Goal: Task Accomplishment & Management: Manage account settings

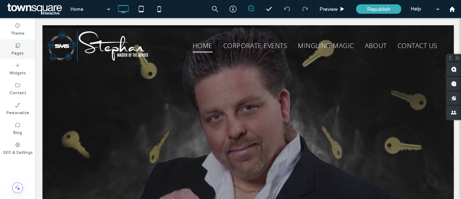
click at [15, 49] on label "Pages" at bounding box center [18, 52] width 12 height 8
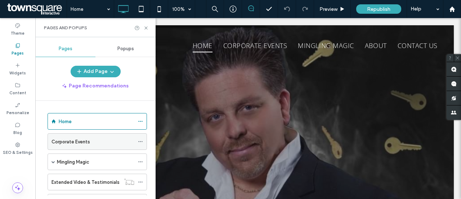
click at [141, 141] on use at bounding box center [140, 141] width 4 height 1
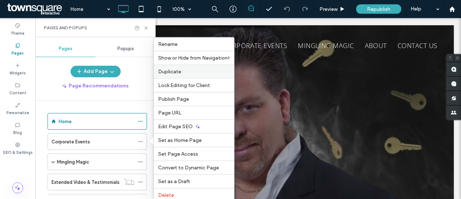
click at [173, 72] on span "Duplicate" at bounding box center [169, 71] width 23 height 6
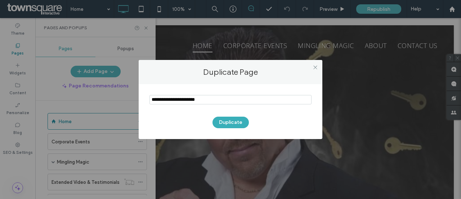
drag, startPoint x: 217, startPoint y: 100, endPoint x: 147, endPoint y: 100, distance: 69.9
click at [147, 100] on div "Duplicate" at bounding box center [231, 111] width 184 height 55
click at [213, 96] on input "notEmpty" at bounding box center [231, 99] width 162 height 9
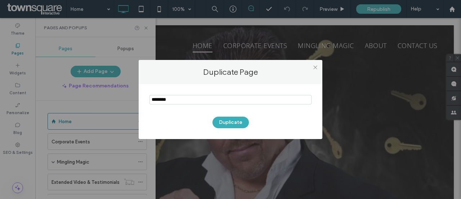
click at [185, 101] on input "notEmpty" at bounding box center [231, 99] width 162 height 9
type input "**********"
click at [230, 122] on button "Duplicate" at bounding box center [231, 122] width 36 height 12
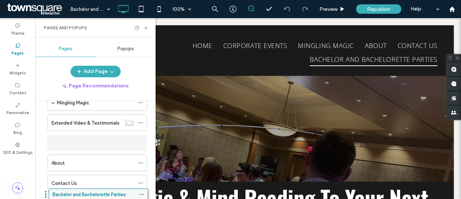
scroll to position [88, 0]
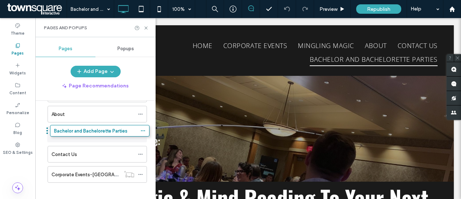
drag, startPoint x: 73, startPoint y: 172, endPoint x: 76, endPoint y: 136, distance: 35.8
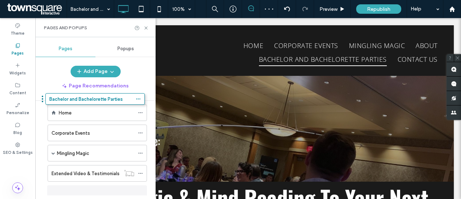
scroll to position [0, 0]
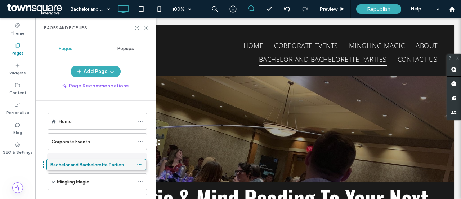
drag, startPoint x: 82, startPoint y: 133, endPoint x: 81, endPoint y: 168, distance: 34.6
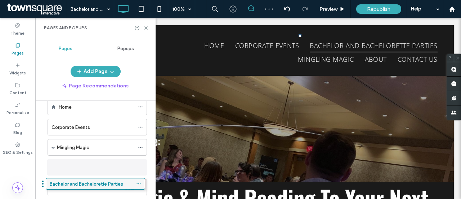
scroll to position [22, 0]
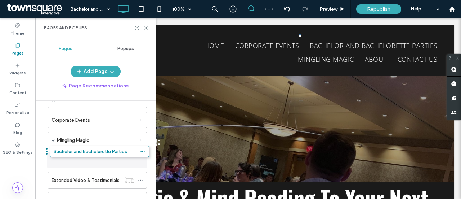
drag, startPoint x: 80, startPoint y: 176, endPoint x: 84, endPoint y: 161, distance: 15.4
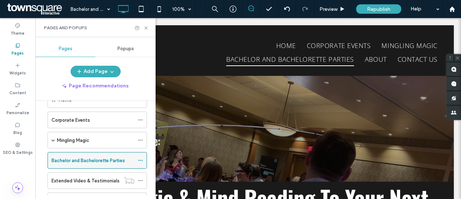
click at [142, 160] on use at bounding box center [140, 160] width 4 height 1
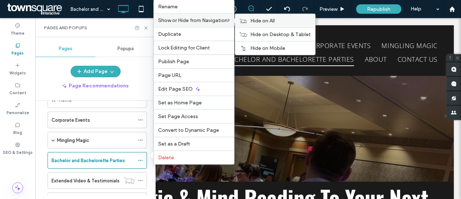
click at [269, 21] on span "Hide on All" at bounding box center [263, 21] width 25 height 6
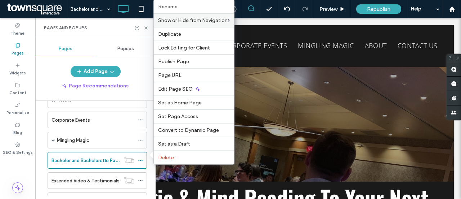
click at [52, 71] on div "Add Page" at bounding box center [95, 72] width 120 height 12
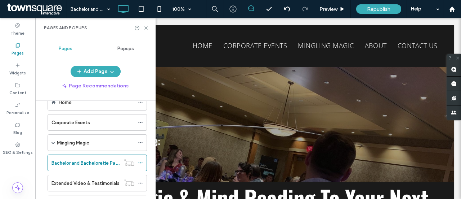
scroll to position [17, 0]
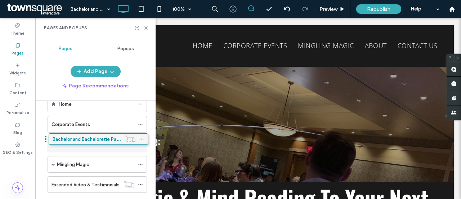
drag, startPoint x: 75, startPoint y: 165, endPoint x: 76, endPoint y: 143, distance: 22.0
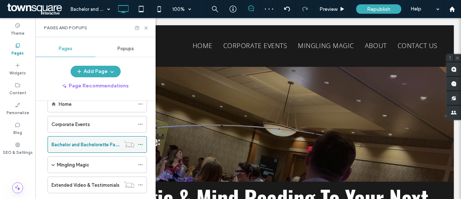
click at [144, 143] on div at bounding box center [142, 144] width 9 height 11
click at [141, 144] on icon at bounding box center [140, 144] width 5 height 5
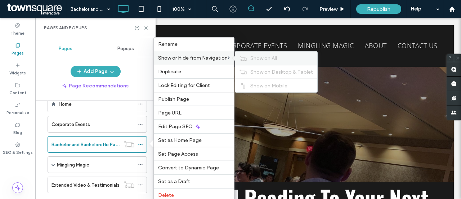
click at [282, 58] on label "Show on All" at bounding box center [282, 58] width 63 height 6
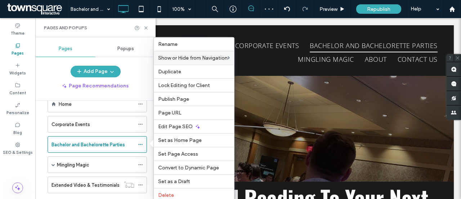
click at [53, 65] on div "Pages Popups Add Page Page Recommendations Home Corporate Events Bachelor and B…" at bounding box center [95, 118] width 120 height 154
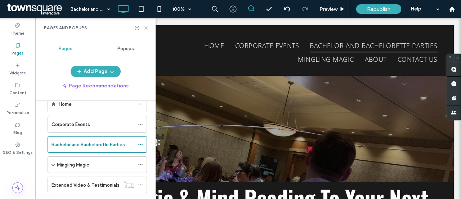
click at [147, 28] on icon at bounding box center [145, 27] width 5 height 5
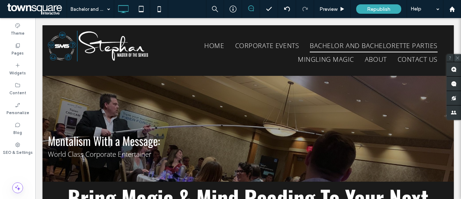
click at [459, 57] on use at bounding box center [457, 57] width 3 height 3
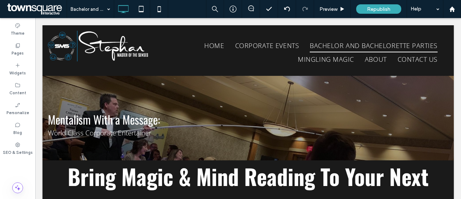
scroll to position [14, 0]
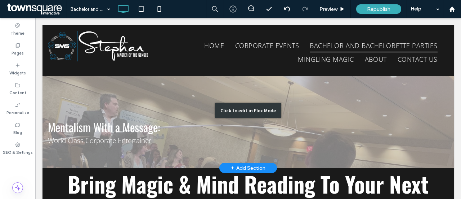
click at [334, 98] on div "Click to edit in Flex Mode" at bounding box center [249, 110] width 412 height 115
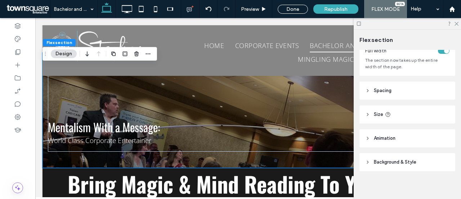
scroll to position [52, 0]
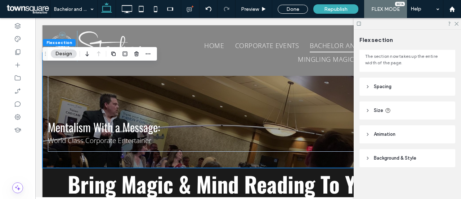
click at [392, 165] on header "Background & Style" at bounding box center [408, 158] width 96 height 18
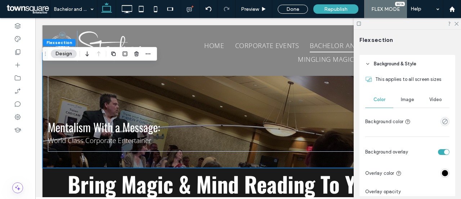
scroll to position [152, 0]
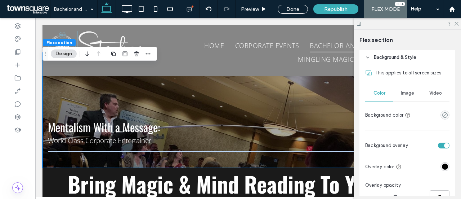
click at [411, 94] on span "Image" at bounding box center [407, 93] width 13 height 6
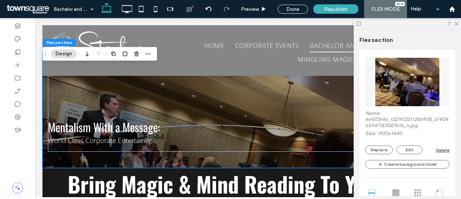
scroll to position [219, 0]
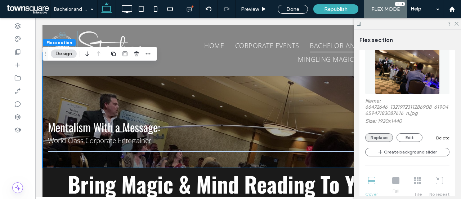
click at [376, 136] on button "Replace" at bounding box center [380, 137] width 28 height 9
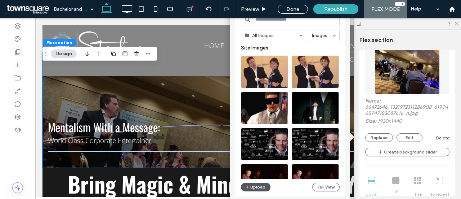
click at [259, 186] on button "Upload" at bounding box center [256, 186] width 30 height 9
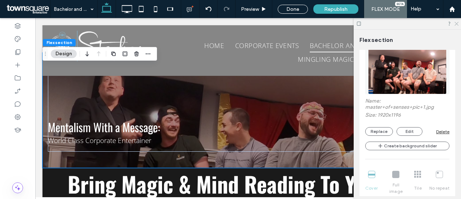
click at [456, 24] on use at bounding box center [457, 24] width 4 height 4
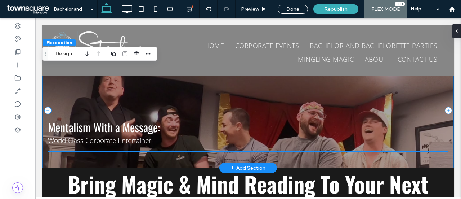
click at [313, 105] on div "Mentalism With a Message: World Class Corporate Entertainer" at bounding box center [248, 110] width 401 height 82
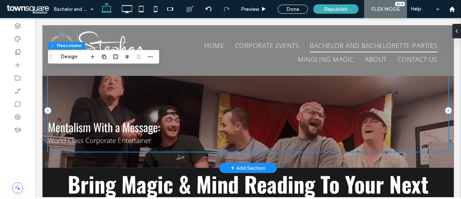
click at [150, 112] on div "Mentalism With a Message: World Class Corporate Entertainer" at bounding box center [248, 110] width 401 height 82
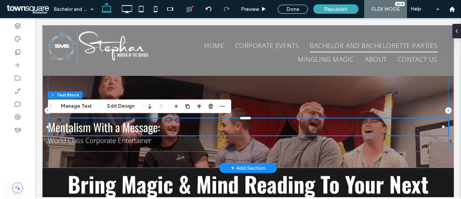
click at [252, 96] on div "Mentalism With a Message: World Class Corporate Entertainer" at bounding box center [248, 110] width 401 height 82
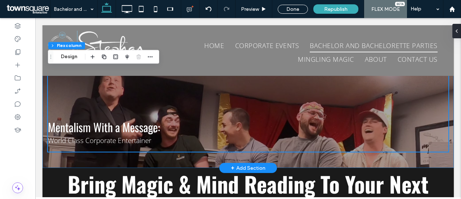
click at [332, 165] on div "Mentalism With a Message: World Class Corporate Entertainer" at bounding box center [249, 110] width 412 height 115
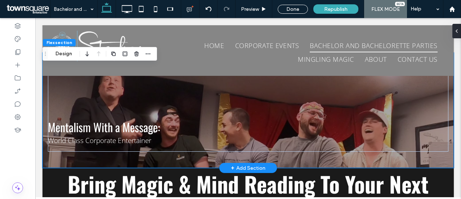
click at [337, 159] on div "Mentalism With a Message: World Class Corporate Entertainer" at bounding box center [249, 110] width 412 height 115
click at [68, 159] on div "Mentalism With a Message: World Class Corporate Entertainer" at bounding box center [249, 110] width 412 height 115
click at [384, 94] on div "Mentalism With a Message: World Class Corporate Entertainer" at bounding box center [248, 110] width 401 height 82
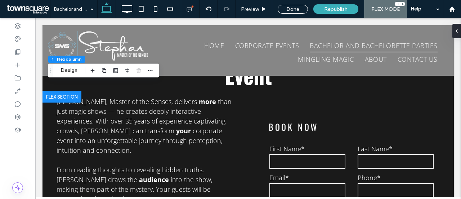
scroll to position [0, 0]
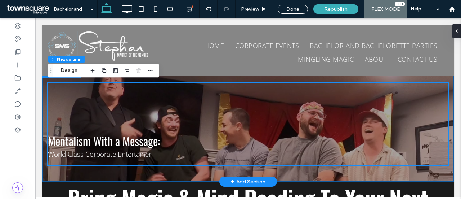
click at [63, 172] on div "Mentalism With a Message: World Class Corporate Entertainer" at bounding box center [249, 123] width 412 height 115
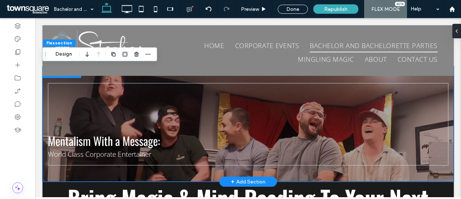
click at [160, 78] on div "Mentalism With a Message: World Class Corporate Entertainer" at bounding box center [249, 123] width 412 height 115
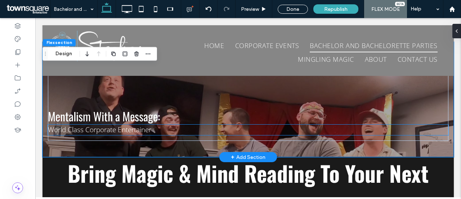
scroll to position [36, 0]
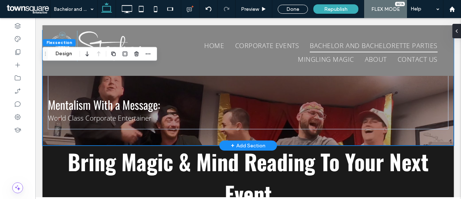
click at [358, 141] on div "Mentalism With a Message: World Class Corporate Entertainer" at bounding box center [249, 87] width 412 height 115
click at [358, 136] on div "Mentalism With a Message: World Class Corporate Entertainer" at bounding box center [249, 87] width 412 height 115
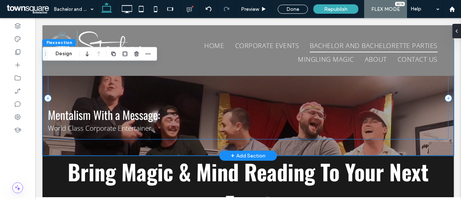
scroll to position [0, 0]
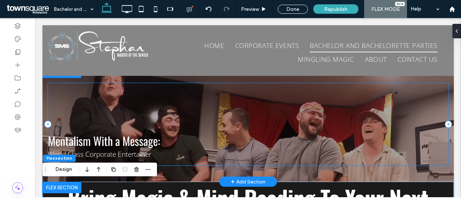
click at [141, 99] on div "Mentalism With a Message: World Class Corporate Entertainer" at bounding box center [248, 124] width 401 height 82
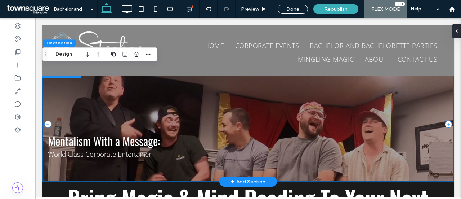
click at [141, 99] on div "Mentalism With a Message: World Class Corporate Entertainer" at bounding box center [248, 124] width 401 height 82
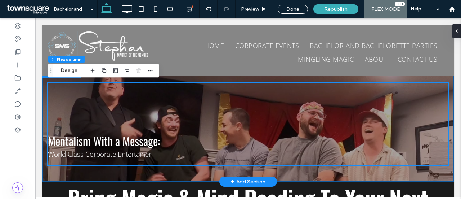
click at [43, 85] on div "Mentalism With a Message: World Class Corporate Entertainer" at bounding box center [249, 123] width 412 height 115
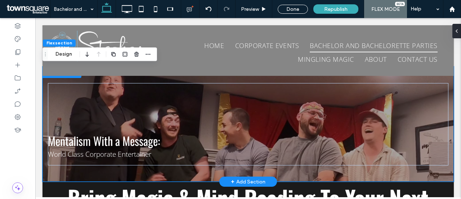
click at [127, 78] on div "Mentalism With a Message: World Class Corporate Entertainer" at bounding box center [249, 123] width 412 height 115
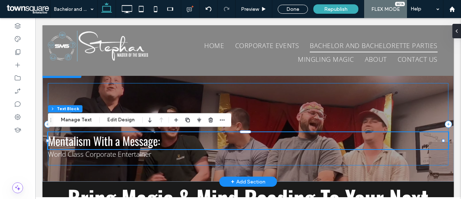
click at [109, 90] on div "Mentalism With a Message: World Class Corporate Entertainer" at bounding box center [248, 124] width 401 height 82
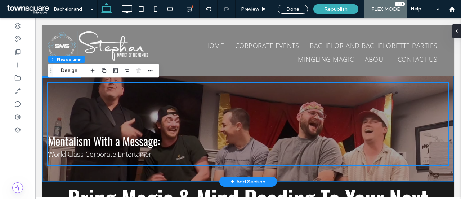
click at [183, 77] on div "Mentalism With a Message: World Class Corporate Entertainer" at bounding box center [249, 123] width 412 height 115
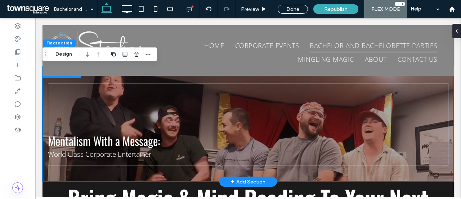
click at [183, 77] on div "Mentalism With a Message: World Class Corporate Entertainer" at bounding box center [249, 123] width 412 height 115
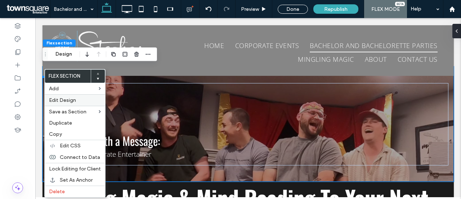
click at [58, 99] on span "Edit Design" at bounding box center [62, 100] width 27 height 6
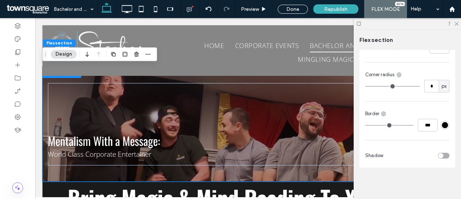
scroll to position [157, 0]
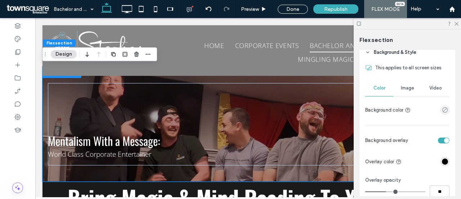
click at [411, 92] on div "Image" at bounding box center [408, 88] width 28 height 16
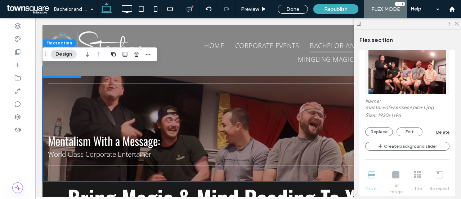
scroll to position [223, 0]
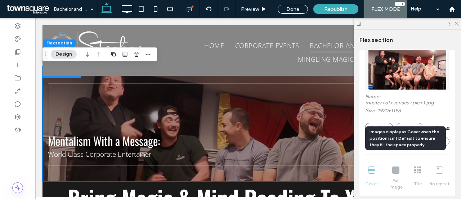
click at [394, 173] on div "Cover Full image Tile No repeat" at bounding box center [408, 178] width 84 height 30
click at [394, 169] on div "Cover Full image Tile No repeat" at bounding box center [408, 178] width 84 height 30
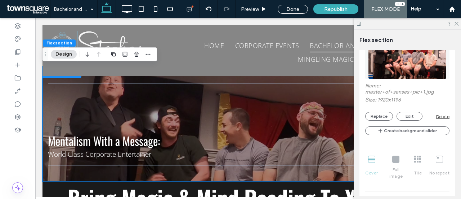
scroll to position [241, 0]
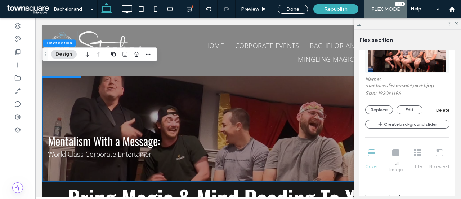
click at [373, 155] on div "Cover Full image Tile No repeat" at bounding box center [408, 161] width 84 height 30
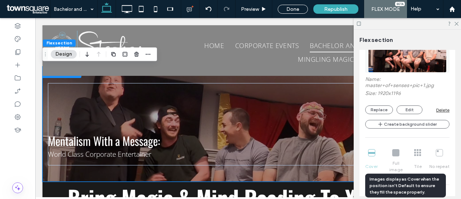
click at [395, 153] on div "Cover Full image Tile No repeat" at bounding box center [408, 161] width 84 height 30
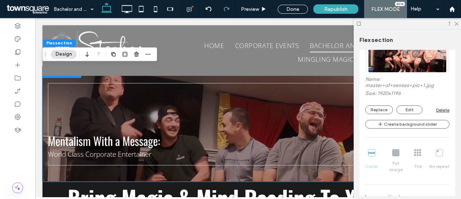
drag, startPoint x: 456, startPoint y: 119, endPoint x: 457, endPoint y: 105, distance: 14.4
click at [457, 105] on div "Layout Full width The section now takes up the entire width of the page. Spacin…" at bounding box center [410, 123] width 101 height 146
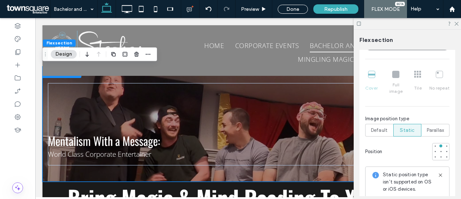
scroll to position [320, 0]
click at [440, 149] on div at bounding box center [441, 150] width 3 height 3
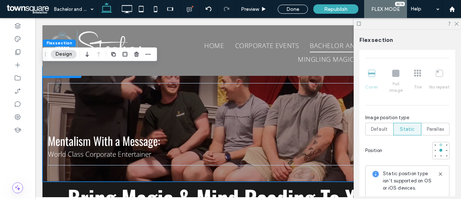
click at [440, 143] on div at bounding box center [441, 144] width 3 height 3
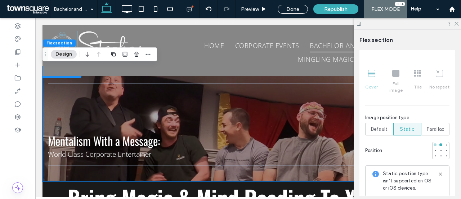
click at [434, 143] on div at bounding box center [435, 144] width 3 height 3
click at [444, 142] on div at bounding box center [446, 144] width 5 height 5
click at [433, 147] on div at bounding box center [435, 149] width 5 height 5
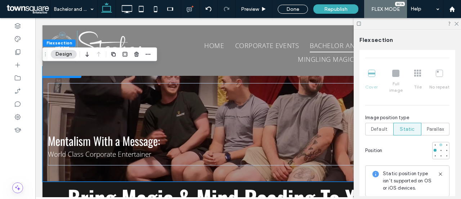
click at [439, 142] on div at bounding box center [441, 144] width 5 height 5
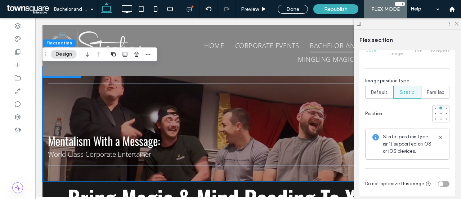
scroll to position [356, 0]
click at [379, 90] on span "Default" at bounding box center [379, 93] width 17 height 7
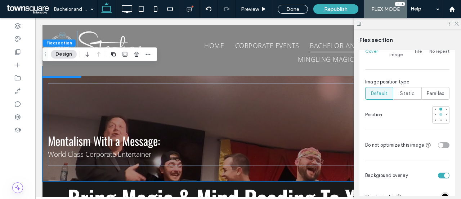
click at [440, 113] on div at bounding box center [441, 114] width 3 height 3
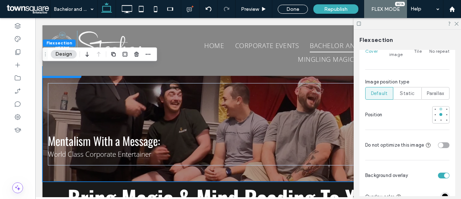
click at [440, 107] on div at bounding box center [441, 108] width 3 height 3
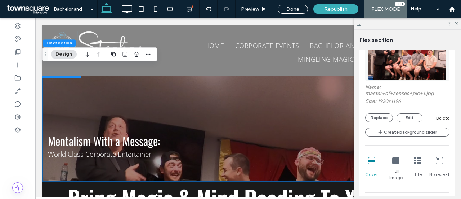
scroll to position [227, 0]
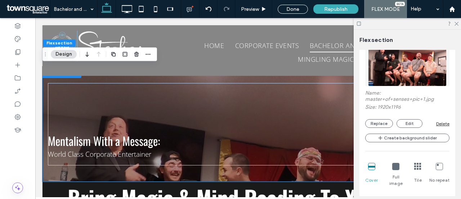
click at [394, 168] on icon at bounding box center [396, 166] width 7 height 7
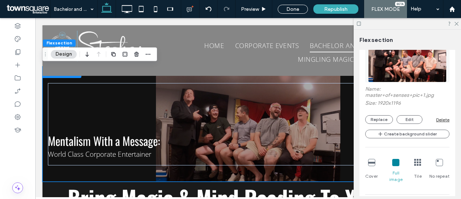
scroll to position [234, 0]
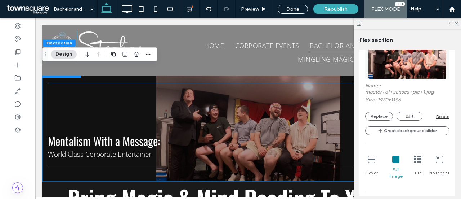
click at [373, 160] on icon at bounding box center [371, 158] width 7 height 7
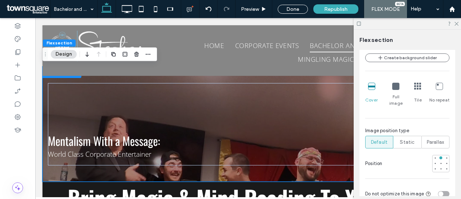
scroll to position [314, 0]
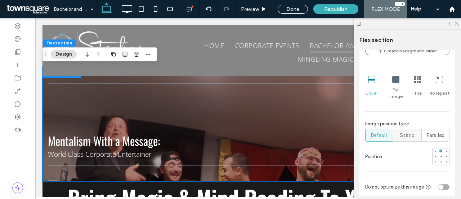
click at [404, 132] on span "Static" at bounding box center [407, 135] width 15 height 7
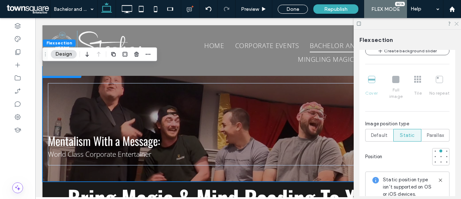
click at [458, 25] on icon at bounding box center [456, 23] width 5 height 5
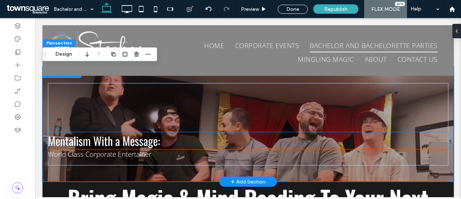
scroll to position [0, 0]
click at [130, 144] on span "Mentalism With a Message:" at bounding box center [104, 140] width 112 height 17
click at [130, 144] on div "Mentalism With a Message:" at bounding box center [248, 140] width 401 height 17
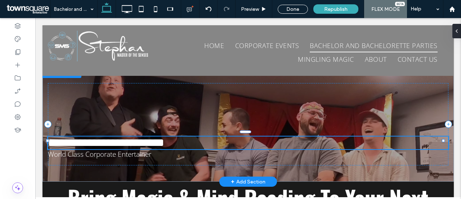
type input "******"
type input "**"
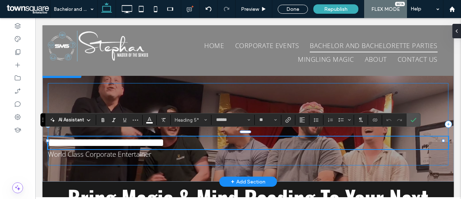
click at [177, 97] on div "**********" at bounding box center [248, 124] width 401 height 82
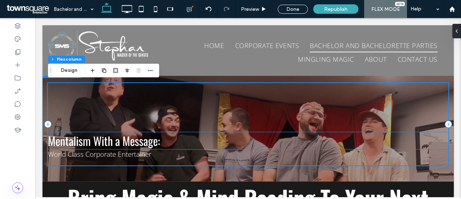
click at [130, 142] on span "Mentalism With a Message:" at bounding box center [104, 140] width 112 height 17
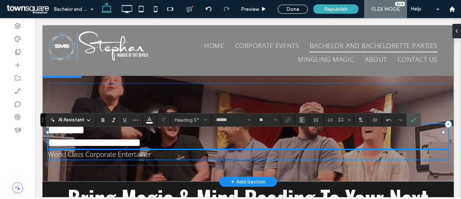
click at [61, 155] on span "World Class Corporate Entertainer" at bounding box center [99, 153] width 103 height 9
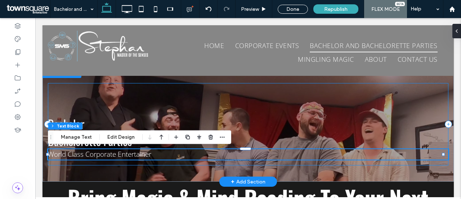
click at [96, 104] on div "Bachelor Bachelorette Parties World Class Corporate Entertainer" at bounding box center [248, 124] width 401 height 82
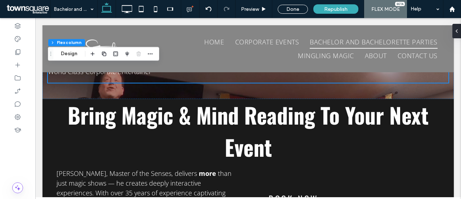
scroll to position [79, 0]
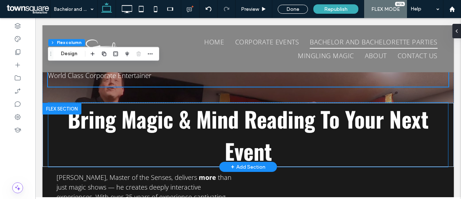
click at [242, 149] on span "Bring Magic & Mind Reading To Your Next Event" at bounding box center [248, 134] width 361 height 64
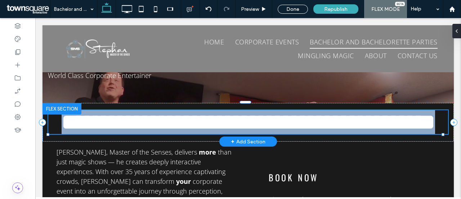
type input "******"
type input "**"
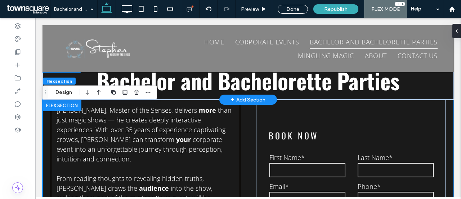
scroll to position [115, 0]
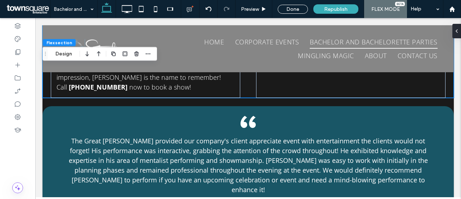
scroll to position [389, 0]
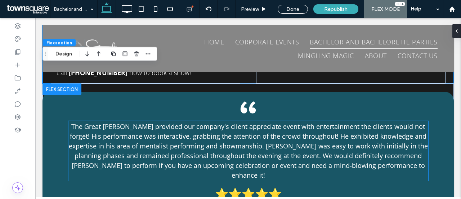
click at [308, 138] on span "The Great Stephan provided our company's client appreciate event with entertain…" at bounding box center [248, 150] width 359 height 57
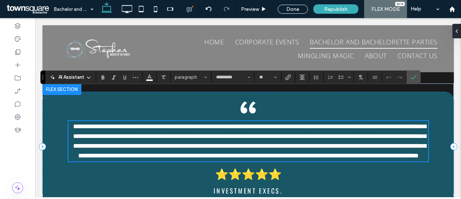
scroll to position [410, 0]
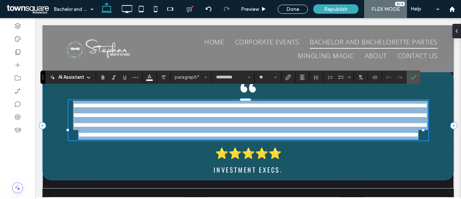
paste div
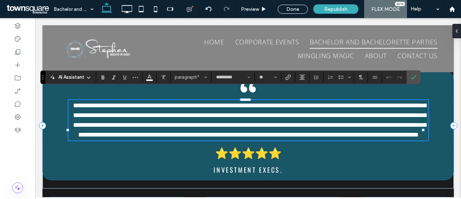
type input "*"
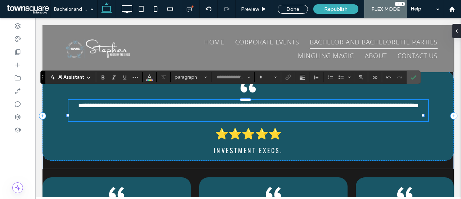
scroll to position [10, 0]
type input "*********"
type input "**"
click at [286, 105] on p "**********" at bounding box center [248, 106] width 360 height 10
click at [77, 102] on span "**********" at bounding box center [248, 105] width 343 height 6
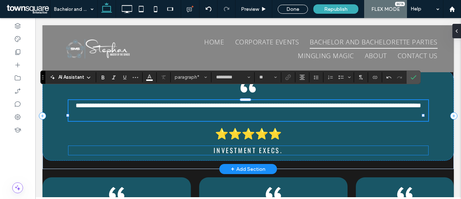
click at [258, 146] on span "Investment Execs." at bounding box center [248, 149] width 69 height 9
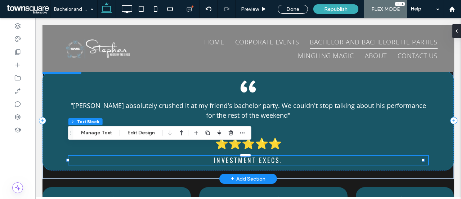
click at [258, 155] on span "Investment Execs." at bounding box center [248, 159] width 69 height 9
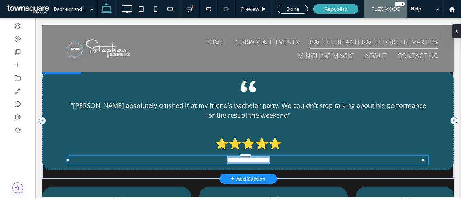
type input "******"
type input "**"
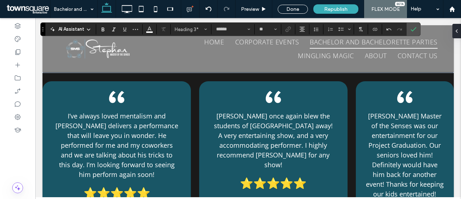
scroll to position [524, 0]
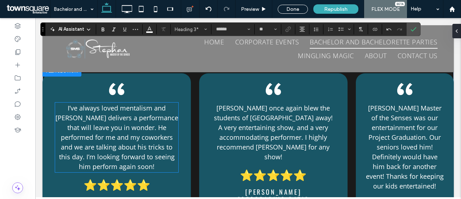
click at [127, 120] on span "I’ve always loved mentalism and Stephan delivers a performance that will leave …" at bounding box center [117, 136] width 123 height 67
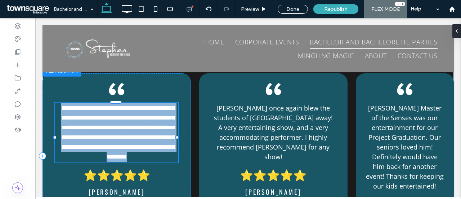
scroll to position [557, 0]
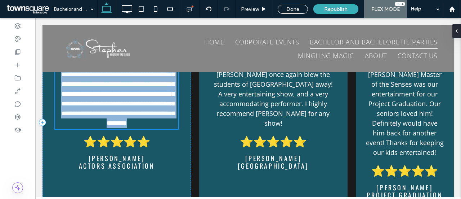
type input "*********"
type input "**"
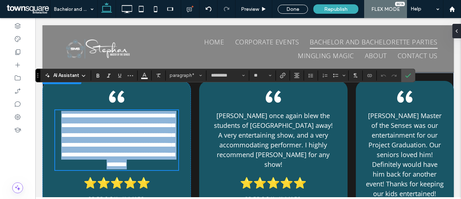
scroll to position [512, 0]
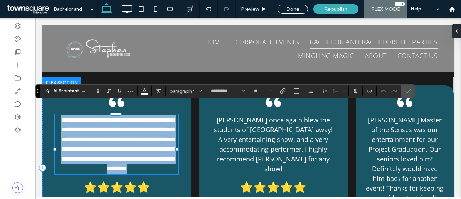
click at [138, 131] on span "**********" at bounding box center [118, 143] width 114 height 55
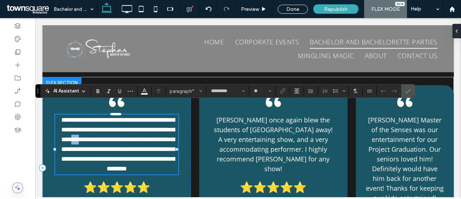
click at [138, 131] on span "**********" at bounding box center [118, 143] width 114 height 55
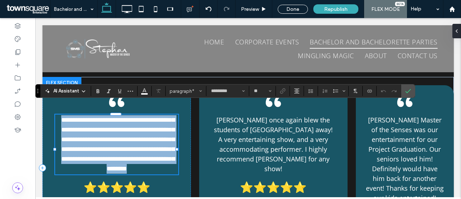
click at [138, 131] on span "**********" at bounding box center [118, 143] width 114 height 55
paste div
type input "*"
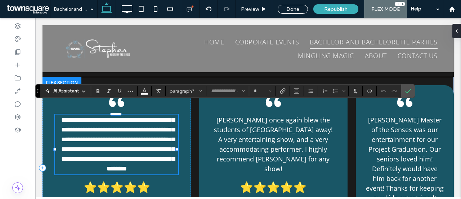
scroll to position [9, 0]
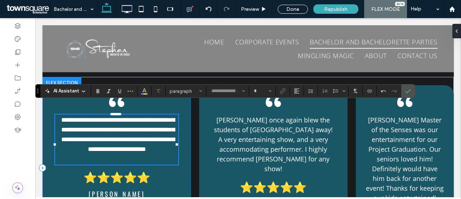
type input "*********"
type input "**"
click at [150, 151] on p "**********" at bounding box center [116, 134] width 123 height 39
click at [116, 196] on span "Actors Association" at bounding box center [117, 200] width 76 height 9
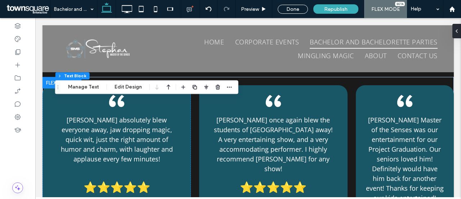
type input "******"
type input "**"
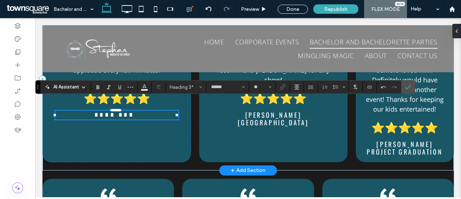
click at [127, 111] on h3 "******** ﻿" at bounding box center [115, 115] width 121 height 8
click at [147, 111] on h3 "****** ﻿ *" at bounding box center [115, 115] width 121 height 8
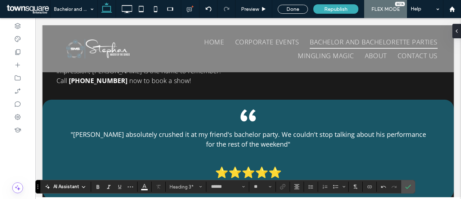
scroll to position [400, 0]
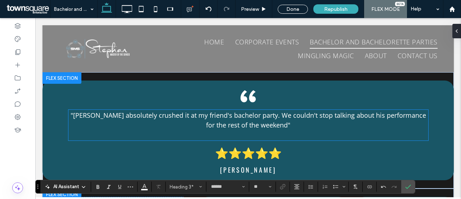
click at [280, 117] on p ""Stephan absolutely crushed it at my friend's bachelor party. We couldn't stop …" at bounding box center [248, 119] width 360 height 19
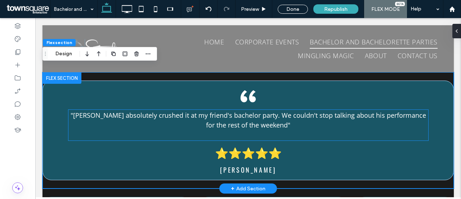
click at [286, 116] on p ""Stephan absolutely crushed it at my friend's bachelor party. We couldn't stop …" at bounding box center [248, 119] width 360 height 19
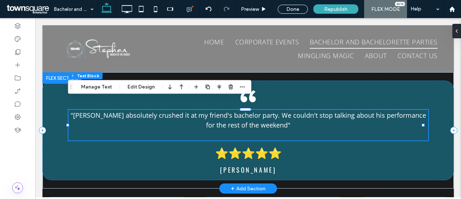
click at [286, 116] on p ""Stephan absolutely crushed it at my friend's bachelor party. We couldn't stop …" at bounding box center [248, 119] width 360 height 19
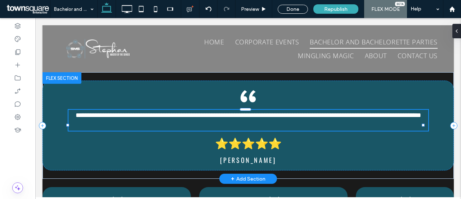
type input "*********"
type input "**"
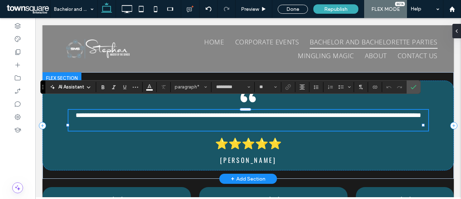
click at [279, 116] on p "**********" at bounding box center [248, 115] width 360 height 10
click at [77, 112] on span "**********" at bounding box center [248, 115] width 343 height 6
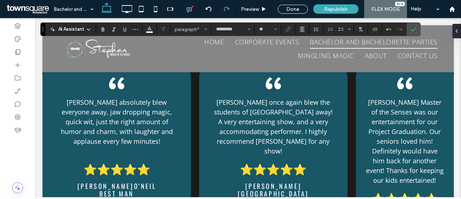
scroll to position [524, 0]
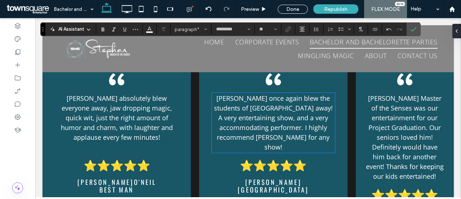
click at [270, 115] on span "Stephan once again blew the students of Oxford Hills away! A very entertaining …" at bounding box center [273, 122] width 119 height 57
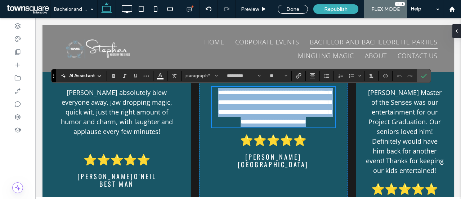
scroll to position [516, 0]
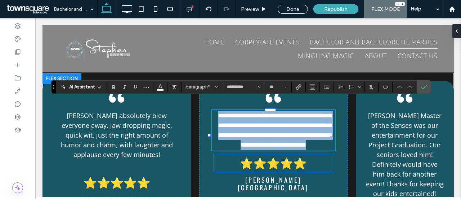
paste div
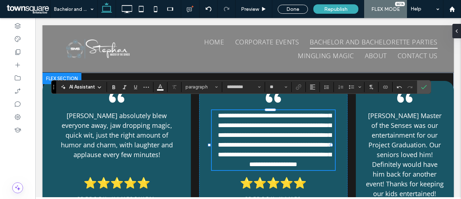
click at [229, 112] on span "**********" at bounding box center [275, 139] width 114 height 55
click at [262, 112] on span "**********" at bounding box center [275, 139] width 114 height 55
click at [275, 112] on span "**********" at bounding box center [275, 139] width 114 height 55
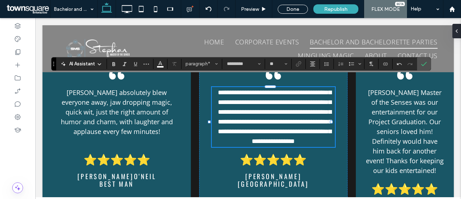
scroll to position [535, 0]
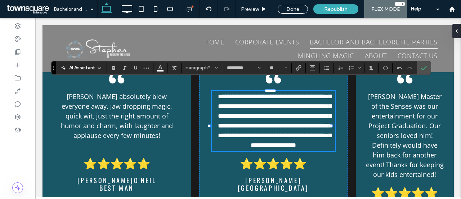
drag, startPoint x: 220, startPoint y: 106, endPoint x: 218, endPoint y: 118, distance: 11.6
click at [218, 118] on p "**********" at bounding box center [273, 121] width 123 height 58
click at [225, 106] on span "**********" at bounding box center [275, 120] width 114 height 55
click at [255, 124] on span "**********" at bounding box center [275, 120] width 114 height 55
click at [261, 181] on span "Travis p." at bounding box center [273, 179] width 57 height 9
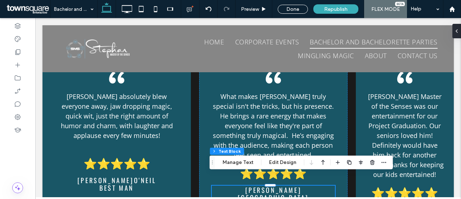
click at [262, 192] on span "oxford hills" at bounding box center [273, 196] width 71 height 9
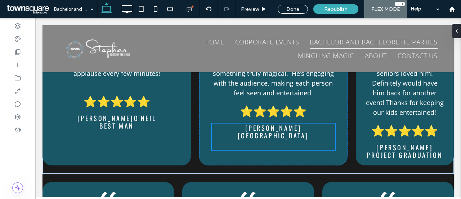
scroll to position [572, 0]
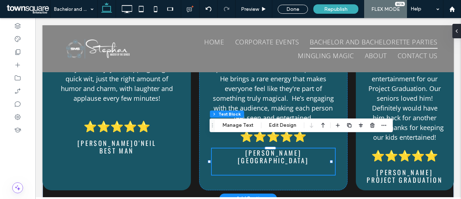
click at [271, 155] on span "oxford hills" at bounding box center [273, 159] width 71 height 9
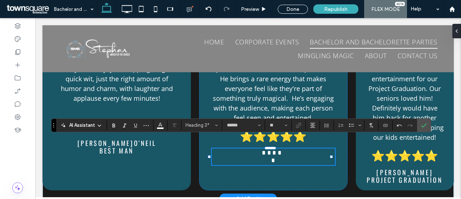
scroll to position [1, 0]
click at [284, 149] on h3 "****" at bounding box center [272, 153] width 121 height 8
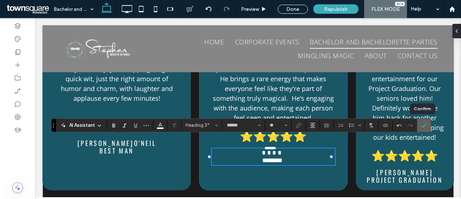
click at [422, 126] on use "Confirm" at bounding box center [425, 125] width 6 height 4
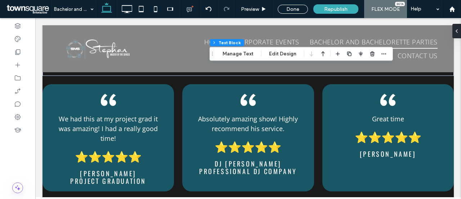
scroll to position [691, 0]
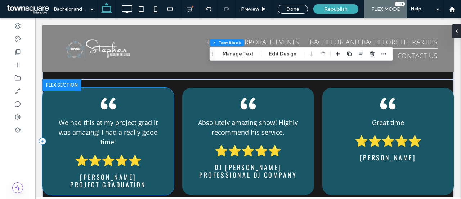
click at [162, 91] on div "We had this at my project grad it was amazing! I had a really good time! ﻿ ⭐⭐⭐⭐…" at bounding box center [109, 141] width 132 height 107
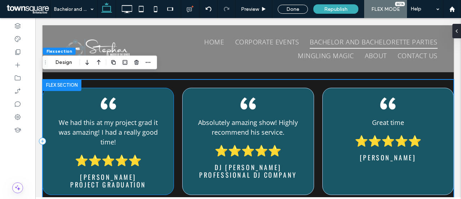
scroll to position [696, 0]
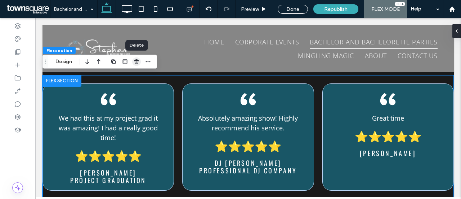
click at [137, 63] on icon "button" at bounding box center [137, 62] width 6 height 6
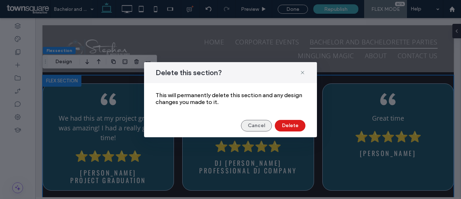
click at [251, 127] on button "Cancel" at bounding box center [256, 126] width 31 height 12
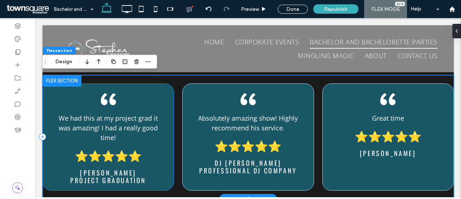
click at [135, 85] on div "We had this at my project grad it was amazing! I had a really good time! ﻿ ⭐⭐⭐⭐…" at bounding box center [109, 136] width 132 height 107
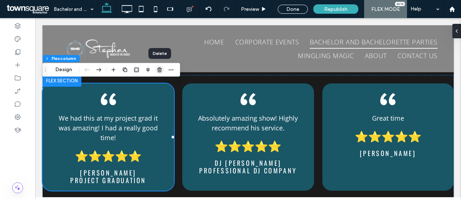
click at [160, 67] on icon "button" at bounding box center [160, 70] width 6 height 6
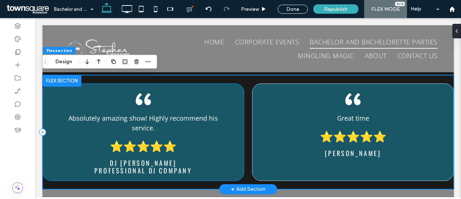
click at [207, 101] on div "Absolutely amazing show! Highly recommend his service. ﻿ ⭐⭐⭐⭐⭐ dj Brian C Profe…" at bounding box center [144, 131] width 202 height 97
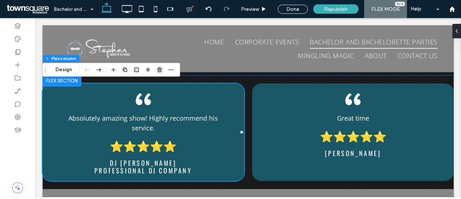
click at [158, 69] on icon "button" at bounding box center [160, 70] width 6 height 6
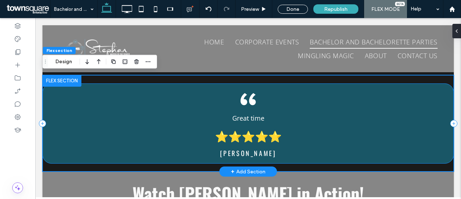
click at [297, 93] on div "Great time ﻿ ⭐⭐⭐⭐⭐ Robyn B" at bounding box center [249, 123] width 412 height 80
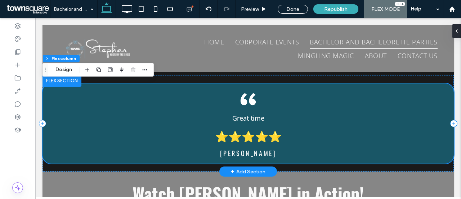
click at [128, 83] on div "Great time ﻿ ⭐⭐⭐⭐⭐ Robyn B" at bounding box center [249, 123] width 412 height 80
click at [127, 90] on div "Great time ﻿ ⭐⭐⭐⭐⭐ Robyn B" at bounding box center [249, 123] width 412 height 80
click at [136, 156] on div "Robyn B" at bounding box center [248, 153] width 360 height 9
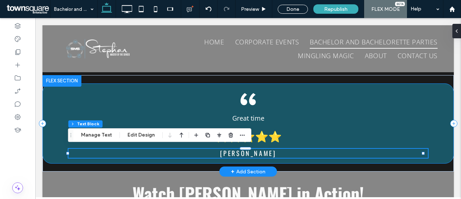
click at [358, 94] on div "Great time ﻿ ⭐⭐⭐⭐⭐ Robyn B" at bounding box center [249, 123] width 412 height 80
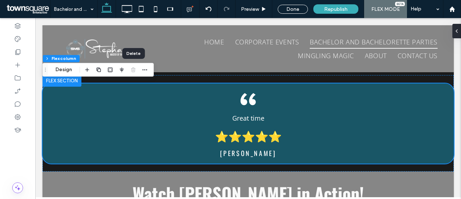
click at [131, 70] on div at bounding box center [133, 69] width 9 height 13
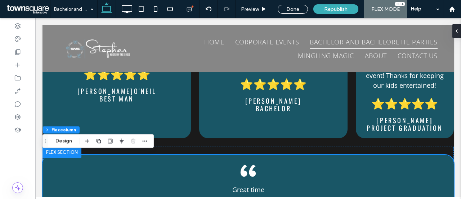
scroll to position [640, 0]
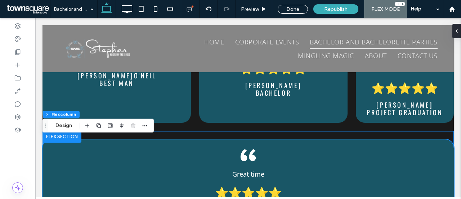
click at [317, 131] on div "Great time ﻿ ⭐⭐⭐⭐⭐ Robyn B" at bounding box center [249, 179] width 412 height 97
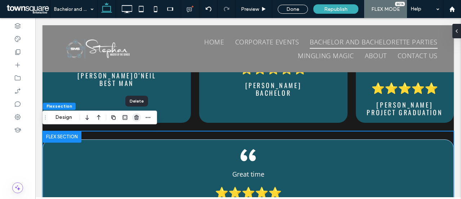
click at [135, 118] on icon "button" at bounding box center [137, 117] width 6 height 6
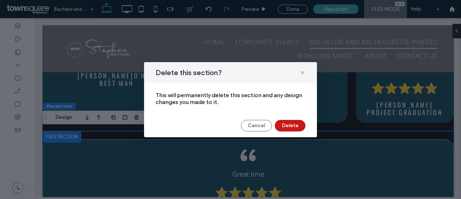
drag, startPoint x: 284, startPoint y: 124, endPoint x: 261, endPoint y: 107, distance: 28.8
click at [284, 124] on button "Delete" at bounding box center [290, 126] width 31 height 12
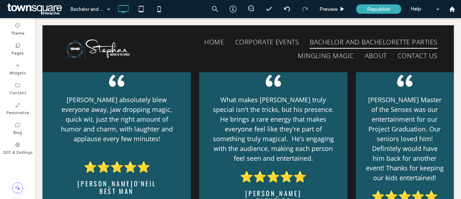
scroll to position [562, 0]
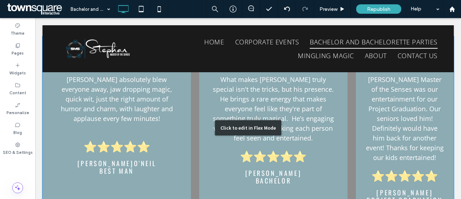
click at [396, 116] on div "Click to edit in Flex Mode" at bounding box center [249, 127] width 412 height 182
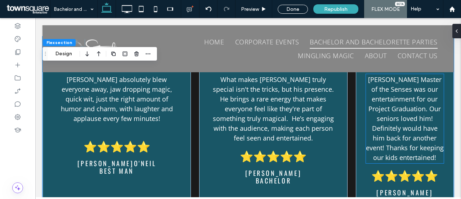
click at [397, 108] on span "Stephan Master of the Senses was our entertainment for our Project Graduation. …" at bounding box center [405, 118] width 78 height 87
click at [397, 108] on div "Stephan Master of the Senses was our entertainment for our Project Graduation. …" at bounding box center [405, 118] width 78 height 89
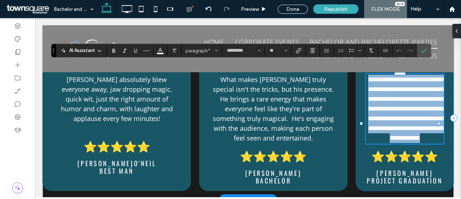
paste div
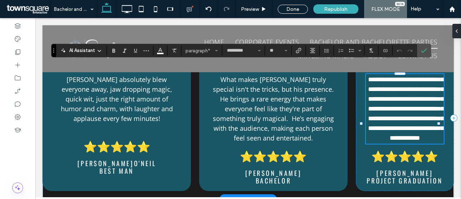
type input "**"
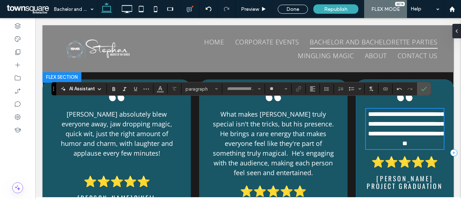
scroll to position [523, 0]
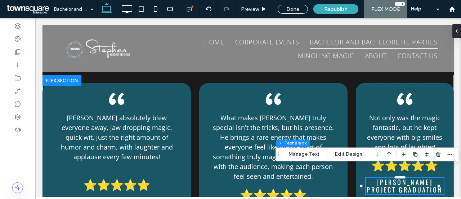
click at [402, 185] on span "Project graduation" at bounding box center [405, 189] width 76 height 9
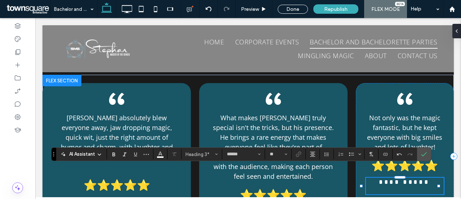
scroll to position [1, 0]
click at [424, 156] on icon "Confirm" at bounding box center [424, 154] width 6 height 6
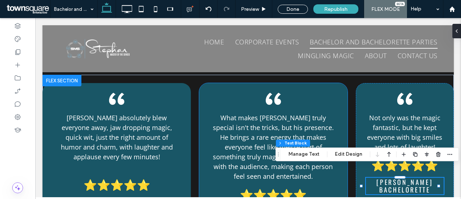
click at [345, 80] on div "Stephan absolutely blew everyone away, jaw dropping magic, quick wit, just the …" at bounding box center [249, 156] width 412 height 163
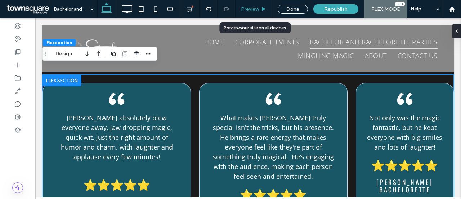
click at [255, 8] on span "Preview" at bounding box center [250, 9] width 18 height 6
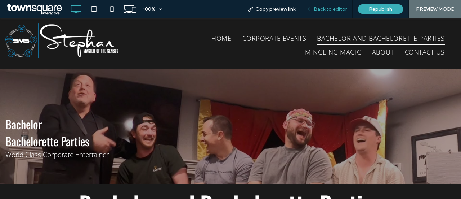
click at [323, 9] on span "Back to editor" at bounding box center [330, 9] width 33 height 6
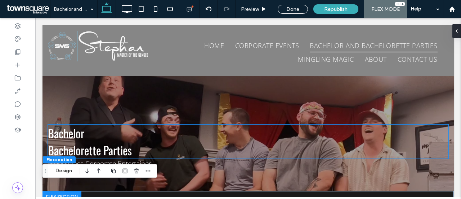
click at [63, 139] on span "Bachelor" at bounding box center [66, 132] width 36 height 17
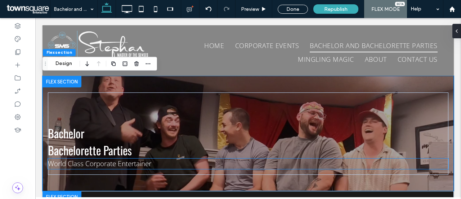
click at [90, 166] on span "World Class Corporate Entertainer" at bounding box center [99, 163] width 103 height 9
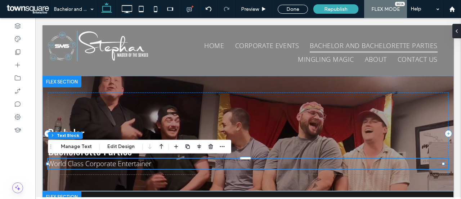
click at [94, 164] on span "World Class Corporate Entertainer" at bounding box center [99, 163] width 103 height 9
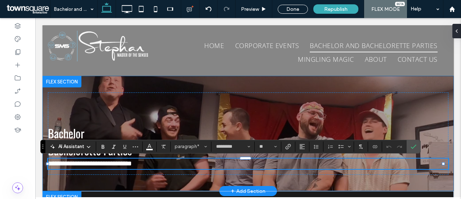
click at [88, 180] on div "**********" at bounding box center [249, 133] width 412 height 115
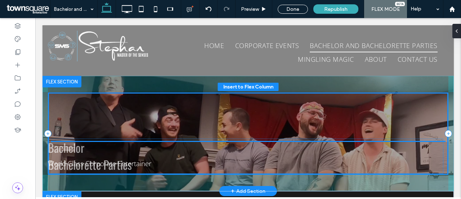
scroll to position [17, 0]
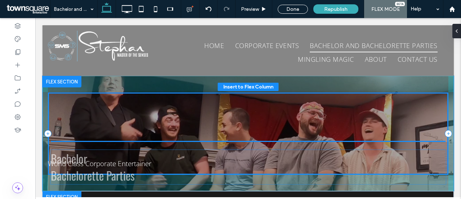
drag, startPoint x: 58, startPoint y: 137, endPoint x: 61, endPoint y: 163, distance: 26.1
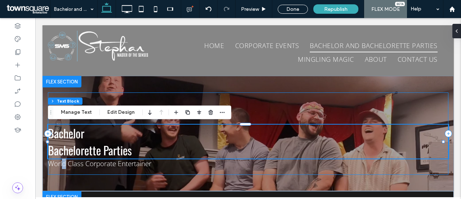
drag, startPoint x: 65, startPoint y: 160, endPoint x: 63, endPoint y: 174, distance: 14.2
click at [63, 174] on div "Bachelor Bachelorette Parties World Class Corporate Entertainer" at bounding box center [248, 133] width 401 height 82
click at [79, 169] on div "Bachelor Bachelorette Parties World Class Corporate Entertainer" at bounding box center [248, 133] width 401 height 82
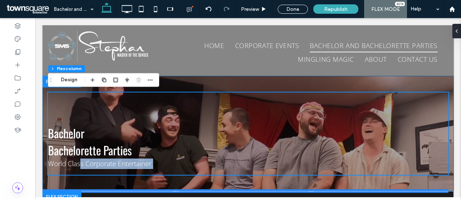
drag, startPoint x: 80, startPoint y: 173, endPoint x: 76, endPoint y: 189, distance: 16.3
click at [76, 189] on div "Bachelor Bachelorette Parties World Class Corporate Entertainer Section Click t…" at bounding box center [249, 133] width 412 height 115
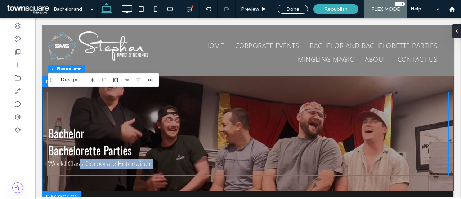
click at [82, 174] on div "Bachelor Bachelorette Parties World Class Corporate Entertainer" at bounding box center [248, 133] width 401 height 82
click at [156, 174] on div "Bachelor Bachelorette Parties World Class Corporate Entertainer" at bounding box center [248, 133] width 401 height 82
drag, startPoint x: 158, startPoint y: 174, endPoint x: 157, endPoint y: 186, distance: 11.9
click at [157, 186] on div "Bachelor Bachelorette Parties World Class Corporate Entertainer" at bounding box center [249, 133] width 412 height 115
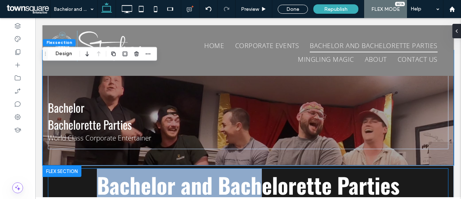
scroll to position [31, 0]
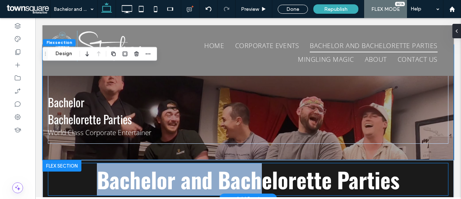
drag, startPoint x: 258, startPoint y: 173, endPoint x: 263, endPoint y: 162, distance: 12.3
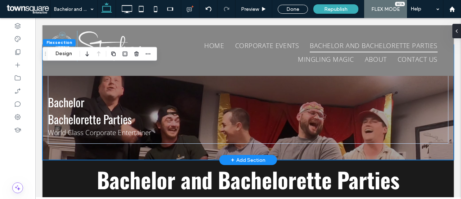
drag, startPoint x: 99, startPoint y: 143, endPoint x: 93, endPoint y: 148, distance: 7.9
click at [99, 153] on div "Bachelor Bachelorette Parties World Class Corporate Entertainer" at bounding box center [249, 102] width 412 height 115
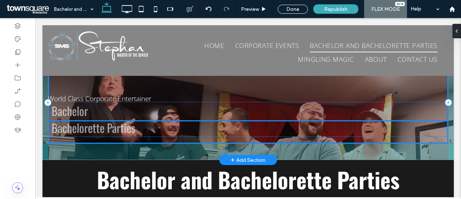
drag, startPoint x: 53, startPoint y: 127, endPoint x: 56, endPoint y: 135, distance: 9.4
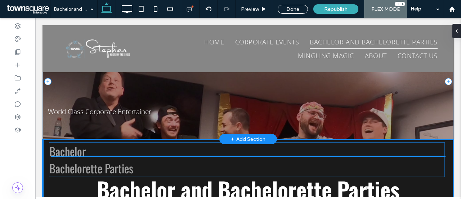
scroll to position [54, 0]
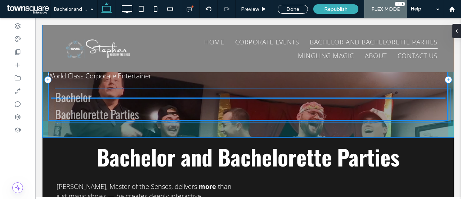
drag, startPoint x: 64, startPoint y: 150, endPoint x: 71, endPoint y: 103, distance: 47.4
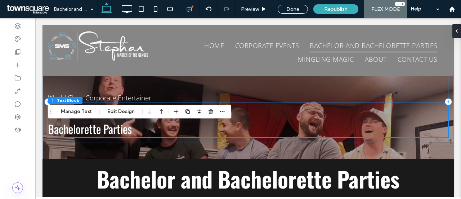
scroll to position [0, 0]
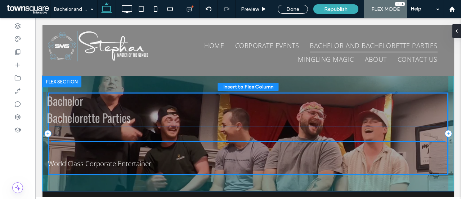
drag, startPoint x: 76, startPoint y: 163, endPoint x: 75, endPoint y: 120, distance: 42.9
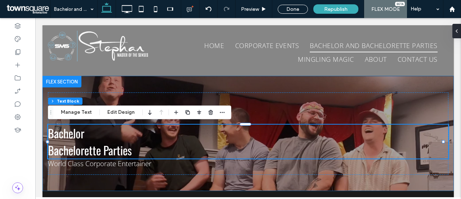
click at [131, 82] on div "Bachelor Bachelorette Parties World Class Corporate Entertainer" at bounding box center [249, 133] width 412 height 115
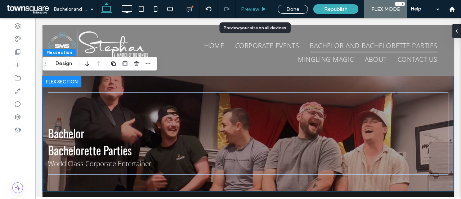
click at [254, 10] on span "Preview" at bounding box center [250, 9] width 18 height 6
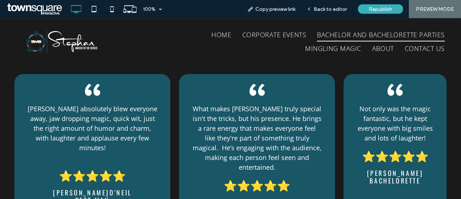
scroll to position [515, 0]
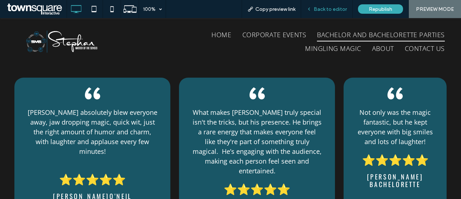
click at [325, 10] on span "Back to editor" at bounding box center [330, 9] width 33 height 6
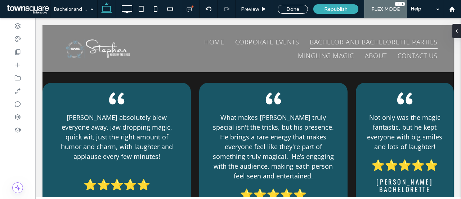
scroll to position [534, 0]
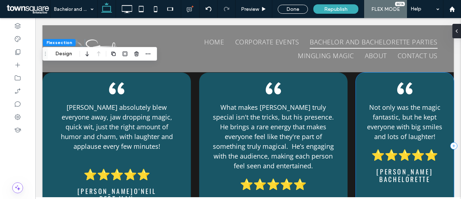
click at [361, 81] on div "Not only was the magic fantastic, but he kept everyone with big smiles and lots…" at bounding box center [405, 145] width 98 height 146
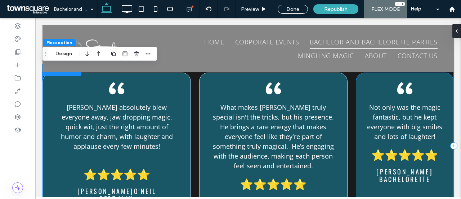
scroll to position [553, 0]
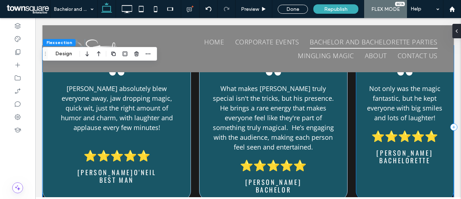
click at [360, 163] on div "Not only was the magic fantastic, but he kept everyone with big smiles and lots…" at bounding box center [405, 127] width 98 height 146
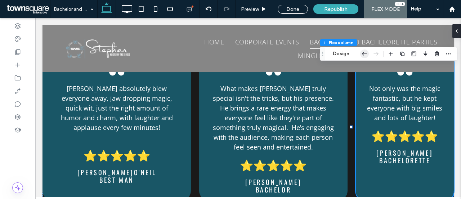
click at [363, 54] on icon "button" at bounding box center [364, 53] width 9 height 13
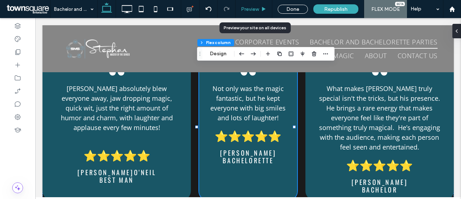
click at [252, 12] on div "Preview" at bounding box center [254, 9] width 37 height 18
click at [251, 3] on div "Preview" at bounding box center [254, 9] width 37 height 18
click at [260, 5] on div "Preview" at bounding box center [254, 9] width 37 height 18
click at [262, 9] on icon at bounding box center [263, 8] width 5 height 5
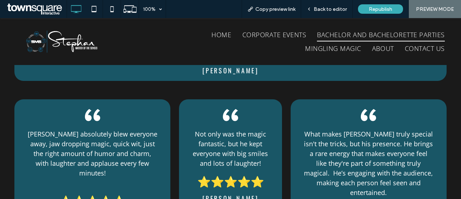
scroll to position [493, 0]
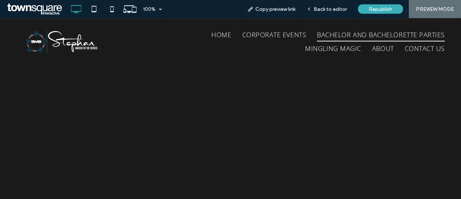
scroll to position [834, 0]
drag, startPoint x: 321, startPoint y: 9, endPoint x: 254, endPoint y: 10, distance: 66.3
click at [321, 9] on span "Back to editor" at bounding box center [330, 9] width 33 height 6
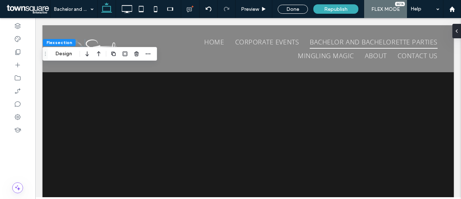
scroll to position [941, 0]
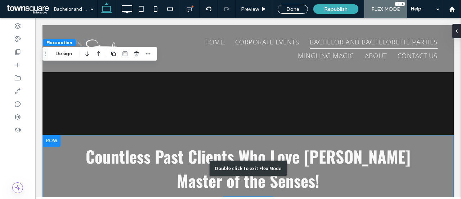
click at [175, 139] on div "Double click to exit Flex Mode" at bounding box center [249, 168] width 412 height 66
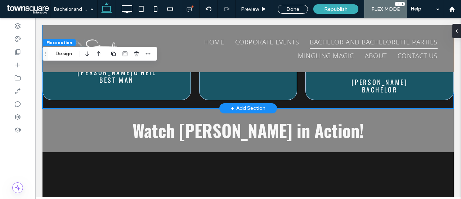
scroll to position [645, 0]
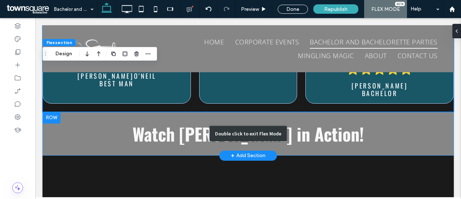
click at [163, 117] on div "Double click to exit Flex Mode" at bounding box center [249, 134] width 412 height 44
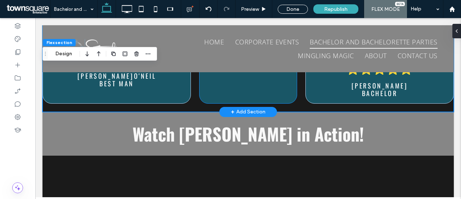
click at [211, 86] on div "Not only was the magic fantastic, but he kept everyone with big smiles and lots…" at bounding box center [248, 30] width 98 height 146
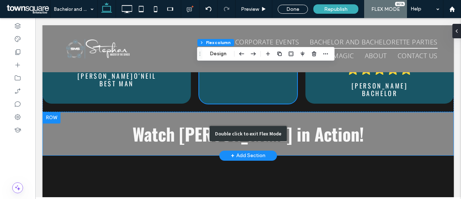
click at [183, 122] on div "Double click to exit Flex Mode" at bounding box center [249, 134] width 412 height 44
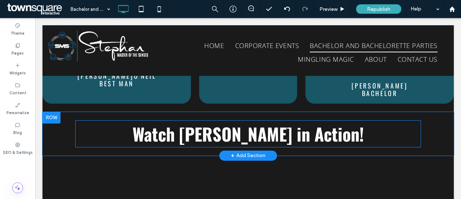
click at [157, 121] on h1 "Watch Stephan in Action!" at bounding box center [248, 134] width 346 height 26
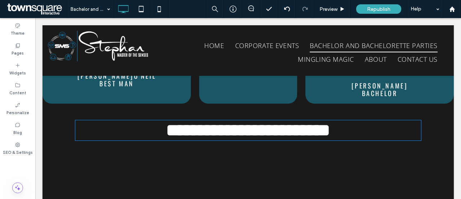
type input "******"
type input "**"
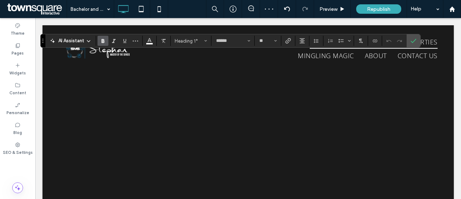
scroll to position [679, 0]
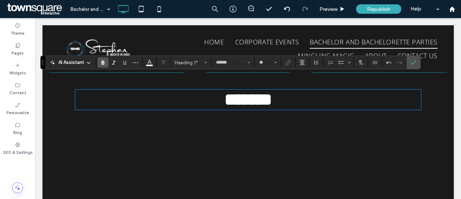
click at [309, 95] on h1 "******" at bounding box center [248, 99] width 346 height 19
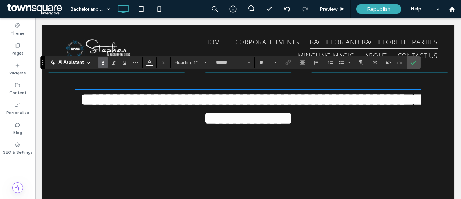
click at [409, 91] on span "**********" at bounding box center [252, 109] width 342 height 36
click at [307, 123] on h1 "**********" at bounding box center [248, 108] width 346 height 37
click at [411, 61] on icon "Confirm" at bounding box center [414, 62] width 6 height 6
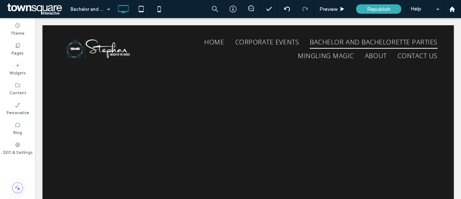
scroll to position [794, 0]
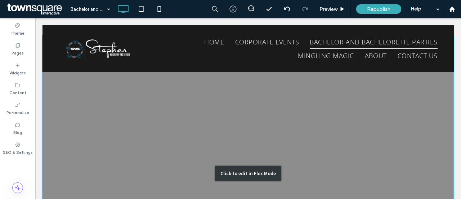
click at [340, 78] on div "Click to edit in Flex Mode" at bounding box center [249, 172] width 412 height 275
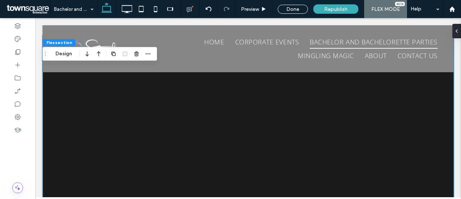
click at [356, 90] on div at bounding box center [248, 173] width 411 height 274
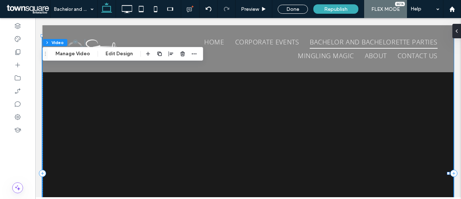
click at [80, 99] on div at bounding box center [248, 173] width 411 height 274
click at [68, 52] on button "Manage Video" at bounding box center [73, 53] width 44 height 9
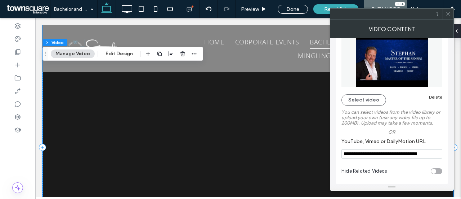
scroll to position [787, 0]
click at [366, 99] on button "Select video" at bounding box center [364, 100] width 45 height 12
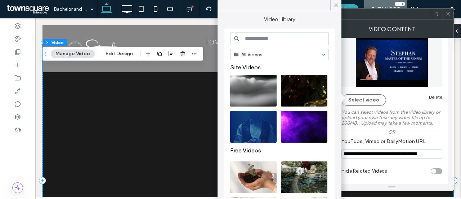
scroll to position [0, 0]
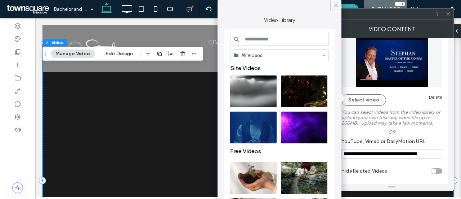
click at [389, 99] on div "Select video Delete" at bounding box center [392, 100] width 101 height 12
click at [338, 6] on icon at bounding box center [336, 5] width 6 height 6
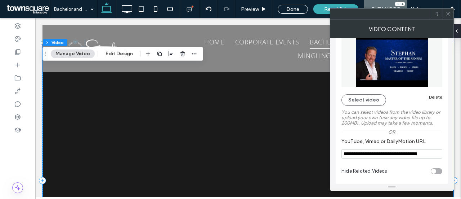
click at [395, 155] on input "**********" at bounding box center [392, 153] width 101 height 9
paste input "**********"
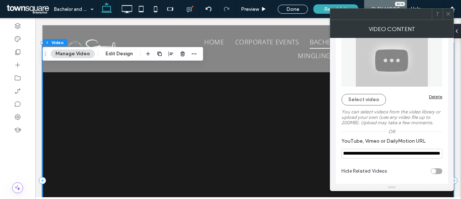
type input "**********"
click at [449, 18] on span at bounding box center [448, 14] width 5 height 11
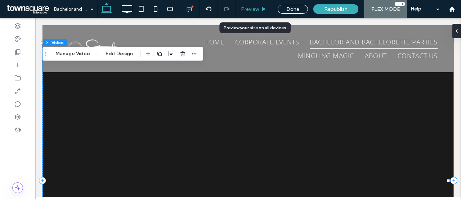
click at [248, 12] on div "Preview" at bounding box center [254, 9] width 37 height 18
click at [252, 5] on div "Preview" at bounding box center [254, 9] width 37 height 18
click at [258, 5] on div "Preview" at bounding box center [254, 9] width 37 height 18
drag, startPoint x: 261, startPoint y: 7, endPoint x: 229, endPoint y: 43, distance: 48.0
click at [261, 7] on div "Preview" at bounding box center [254, 9] width 36 height 6
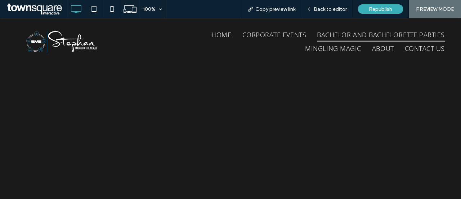
scroll to position [777, 0]
click at [319, 8] on span "Back to editor" at bounding box center [330, 9] width 33 height 6
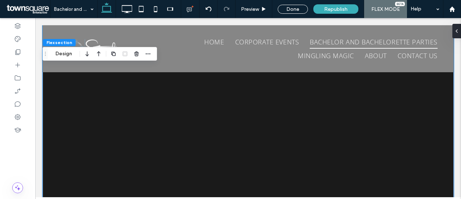
scroll to position [838, 0]
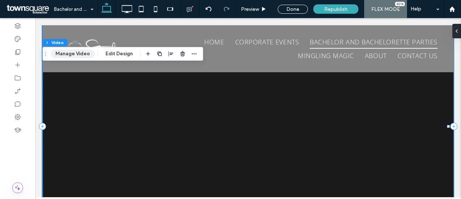
click at [76, 54] on button "Manage Video" at bounding box center [73, 53] width 44 height 9
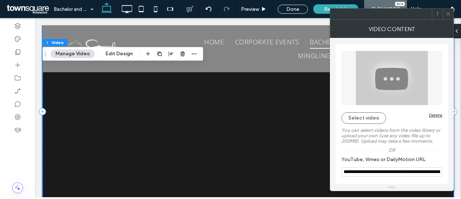
scroll to position [849, 0]
drag, startPoint x: 344, startPoint y: 172, endPoint x: 452, endPoint y: 172, distance: 108.5
click at [452, 172] on div "**********" at bounding box center [392, 111] width 124 height 146
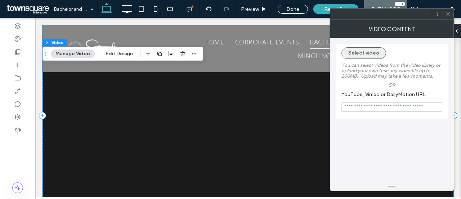
click at [362, 52] on button "Select video" at bounding box center [364, 53] width 45 height 12
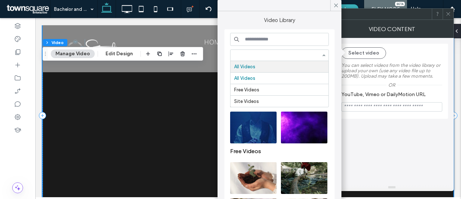
click at [295, 40] on input at bounding box center [279, 39] width 99 height 13
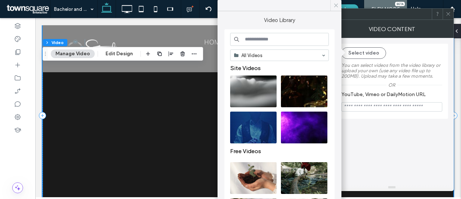
click at [337, 5] on use at bounding box center [337, 6] width 4 height 4
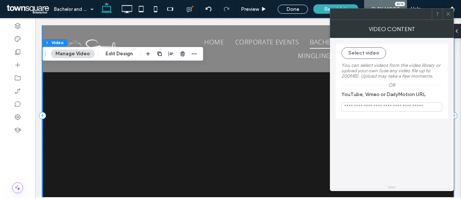
click at [448, 16] on span at bounding box center [448, 14] width 5 height 11
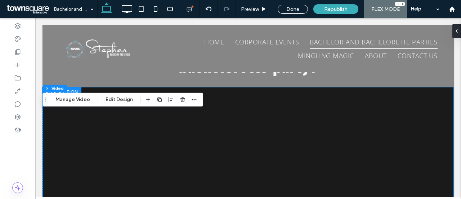
scroll to position [849, 0]
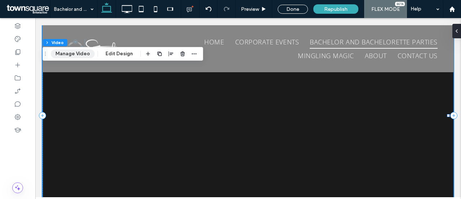
click at [68, 52] on button "Manage Video" at bounding box center [73, 53] width 44 height 9
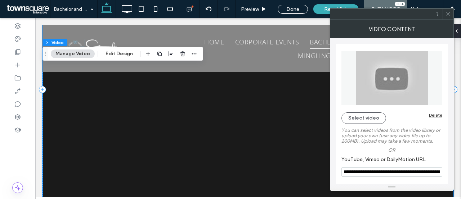
scroll to position [860, 0]
click at [356, 116] on button "Select video" at bounding box center [364, 118] width 45 height 12
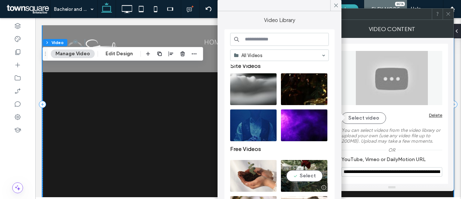
scroll to position [0, 0]
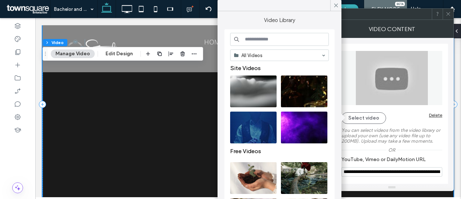
click at [337, 7] on icon at bounding box center [336, 5] width 6 height 6
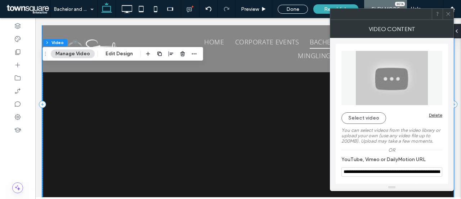
click at [451, 15] on icon at bounding box center [448, 13] width 5 height 5
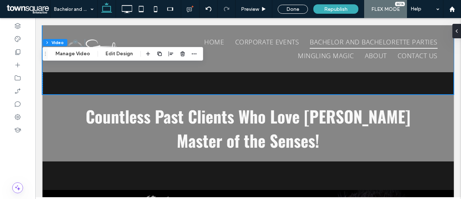
scroll to position [1003, 0]
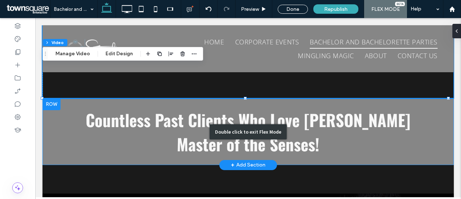
click at [102, 106] on div "Double click to exit Flex Mode" at bounding box center [249, 131] width 412 height 66
click at [141, 104] on div "Double click to exit Flex Mode" at bounding box center [249, 131] width 412 height 66
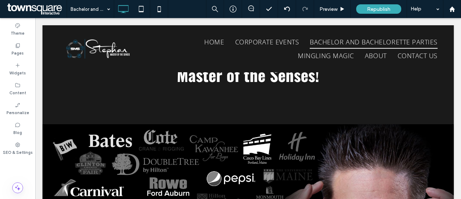
scroll to position [1072, 0]
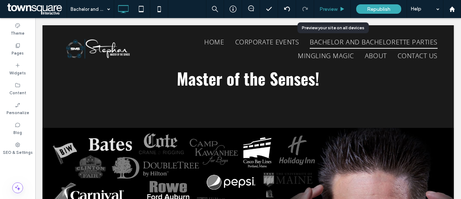
click at [325, 8] on span "Preview" at bounding box center [329, 9] width 18 height 6
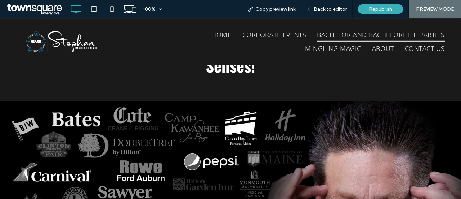
scroll to position [1073, 0]
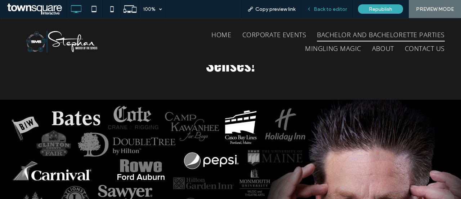
click at [320, 8] on span "Back to editor" at bounding box center [330, 9] width 33 height 6
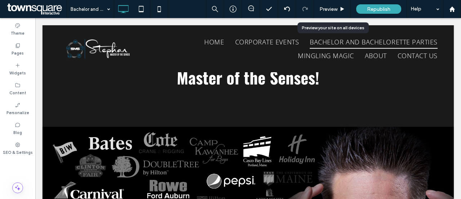
scroll to position [1072, 0]
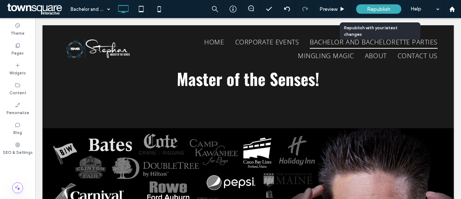
click at [372, 9] on span "Republish" at bounding box center [378, 9] width 23 height 6
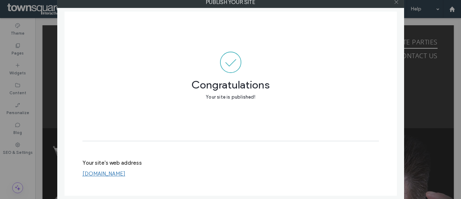
click at [394, 2] on icon at bounding box center [396, 1] width 5 height 5
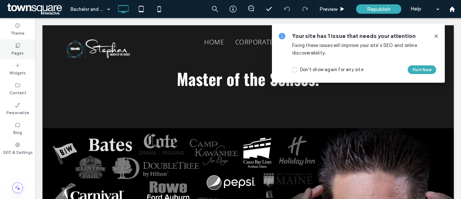
click at [21, 46] on div "Pages" at bounding box center [17, 49] width 35 height 20
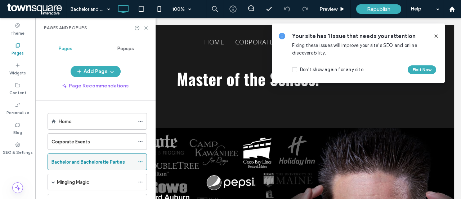
click at [141, 161] on icon at bounding box center [140, 161] width 5 height 5
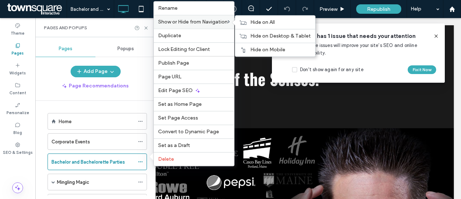
click at [190, 22] on span "Show or Hide from Navigation" at bounding box center [193, 22] width 70 height 6
click at [252, 21] on div "Hide on All" at bounding box center [275, 21] width 80 height 13
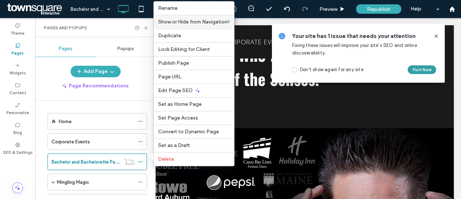
click at [422, 70] on button "Fix it Now" at bounding box center [422, 69] width 28 height 9
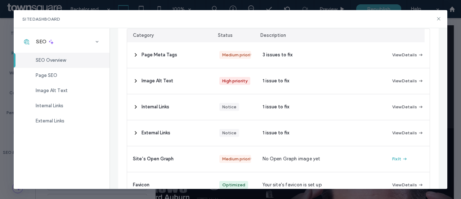
scroll to position [114, 0]
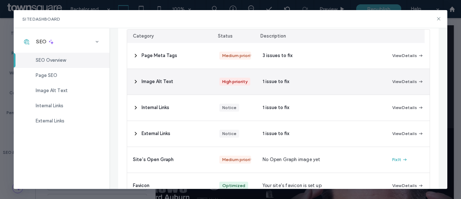
click at [140, 87] on div "Image Alt Text" at bounding box center [170, 82] width 87 height 26
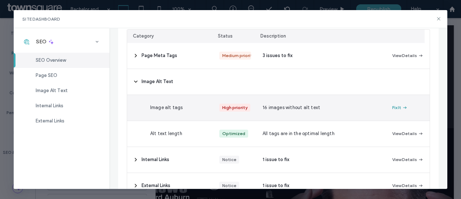
click at [395, 112] on button "Fix It" at bounding box center [400, 107] width 15 height 9
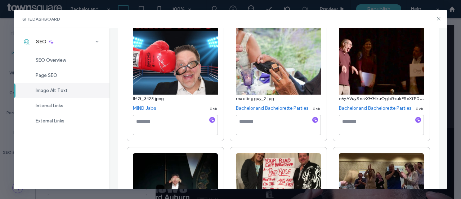
scroll to position [474, 0]
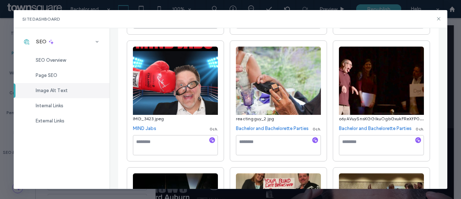
click at [155, 28] on textarea at bounding box center [175, 18] width 85 height 20
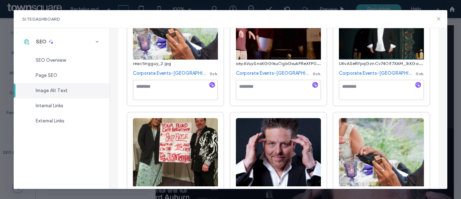
scroll to position [0, 0]
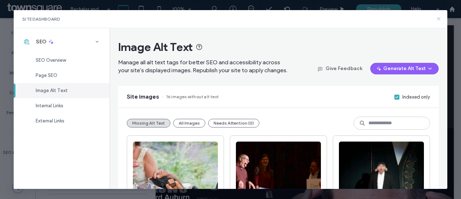
click at [438, 18] on use at bounding box center [438, 18] width 3 height 3
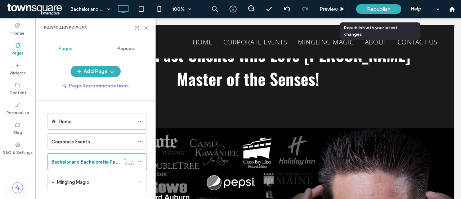
click at [385, 6] on span "Republish" at bounding box center [378, 9] width 23 height 6
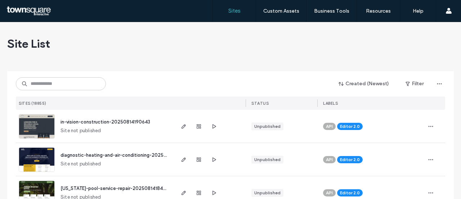
click at [53, 80] on input at bounding box center [61, 83] width 90 height 13
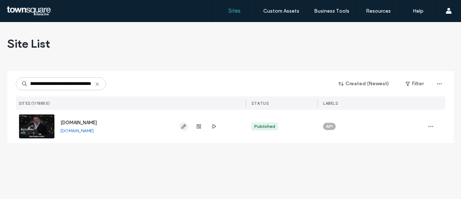
type input "**********"
click at [183, 129] on span "button" at bounding box center [184, 126] width 9 height 9
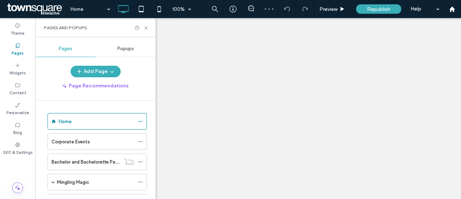
click at [72, 176] on label "Mingling Magic" at bounding box center [73, 182] width 32 height 13
click at [0, 0] on div at bounding box center [0, 0] width 0 height 0
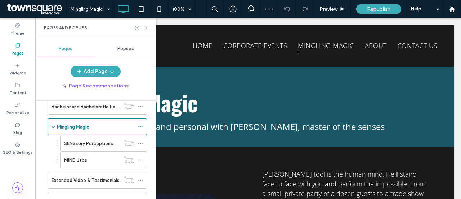
click at [147, 28] on icon at bounding box center [145, 27] width 5 height 5
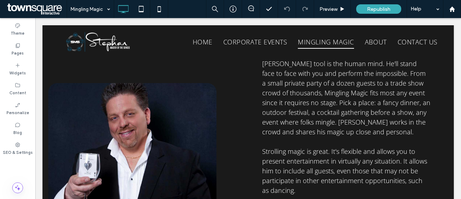
scroll to position [112, 0]
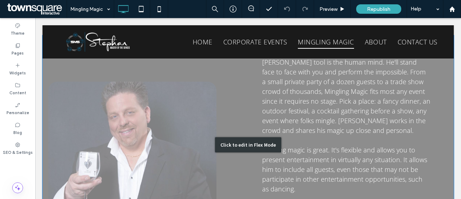
click at [293, 97] on div "Click to edit in Flex Mode" at bounding box center [249, 144] width 412 height 219
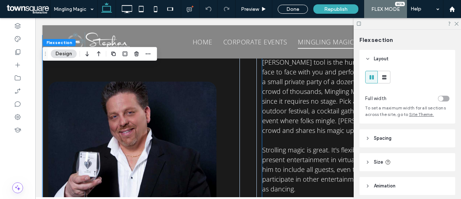
click at [299, 93] on span "[PERSON_NAME] tool is the human mind. He'll stand face to face with you and per…" at bounding box center [346, 96] width 168 height 77
click at [299, 93] on div "[PERSON_NAME] tool is the human mind. He'll stand face to face with you and per…" at bounding box center [346, 130] width 168 height 146
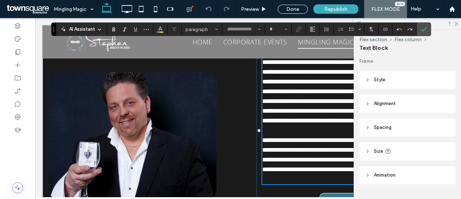
type input "*********"
type input "**"
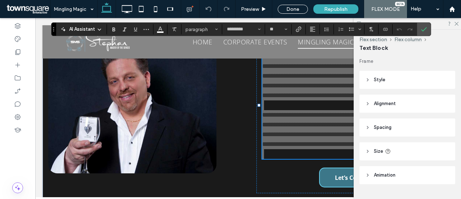
click at [459, 26] on div at bounding box center [407, 23] width 107 height 11
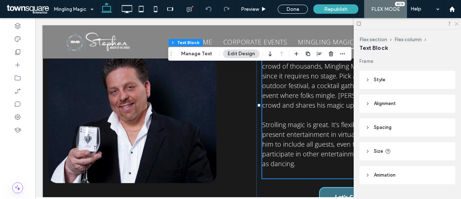
click at [458, 24] on icon at bounding box center [456, 23] width 5 height 5
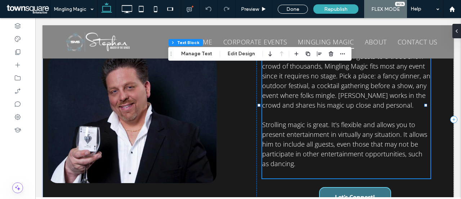
click at [324, 88] on span "[PERSON_NAME] tool is the human mind. He'll stand face to face with you and per…" at bounding box center [346, 70] width 168 height 77
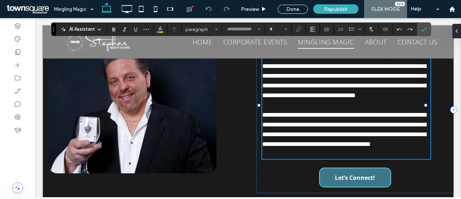
type input "*********"
type input "**"
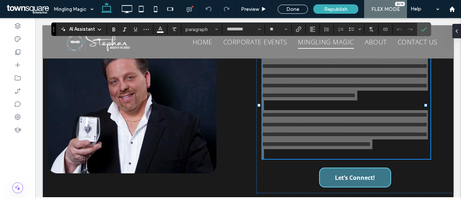
click at [97, 29] on icon at bounding box center [100, 30] width 6 height 6
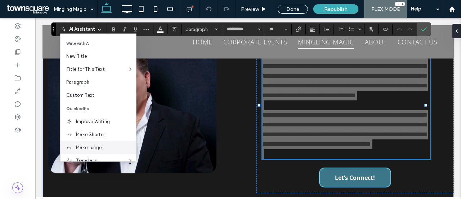
click at [84, 145] on span "Make Longer" at bounding box center [106, 147] width 60 height 7
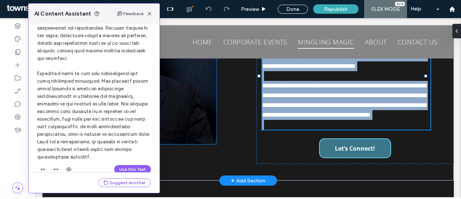
scroll to position [173, 0]
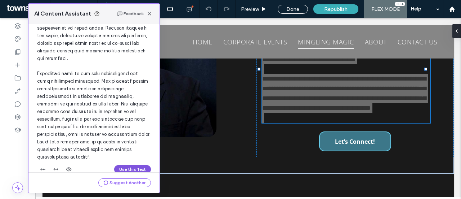
click at [123, 165] on button "Use this Text" at bounding box center [132, 169] width 37 height 9
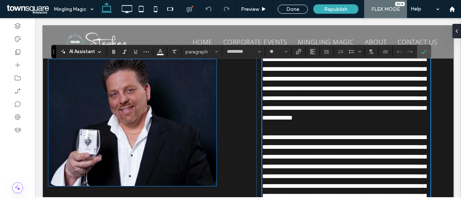
scroll to position [105, 0]
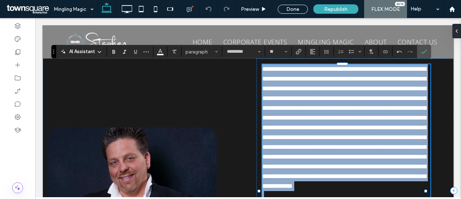
click at [262, 104] on span "**********" at bounding box center [344, 127] width 164 height 123
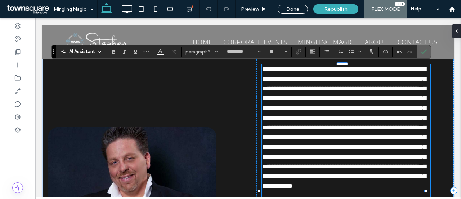
click at [424, 53] on icon "Confirm" at bounding box center [424, 52] width 6 height 6
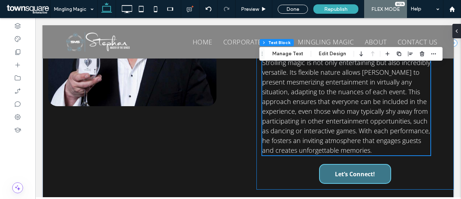
scroll to position [265, 0]
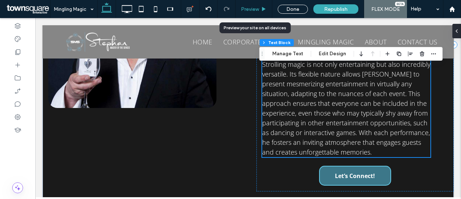
click at [253, 9] on span "Preview" at bounding box center [250, 9] width 18 height 6
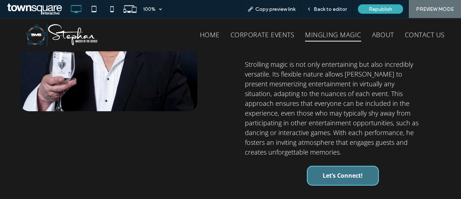
scroll to position [257, 0]
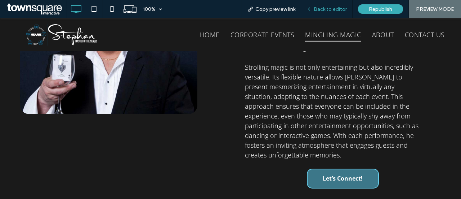
click at [324, 9] on span "Back to editor" at bounding box center [330, 9] width 33 height 6
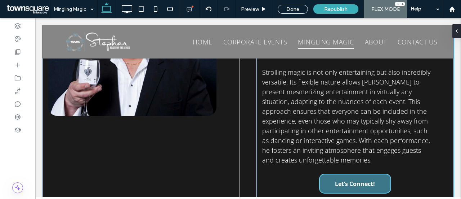
scroll to position [265, 0]
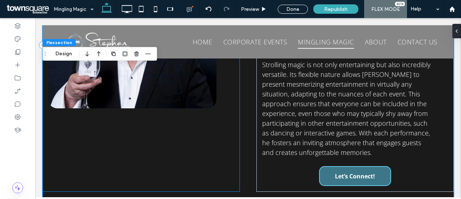
click at [153, 136] on div at bounding box center [142, 44] width 198 height 293
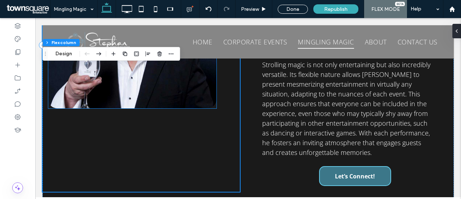
click at [130, 103] on img at bounding box center [132, 45] width 168 height 126
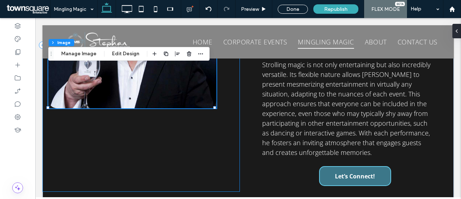
type input "**"
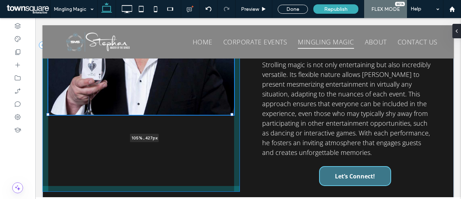
drag, startPoint x: 214, startPoint y: 106, endPoint x: 224, endPoint y: 143, distance: 38.4
click at [224, 143] on div "105% , 427px [PERSON_NAME] tool is none other than the incredible human mind. W…" at bounding box center [249, 45] width 412 height 326
type input "***"
drag, startPoint x: 49, startPoint y: 112, endPoint x: 39, endPoint y: 120, distance: 12.3
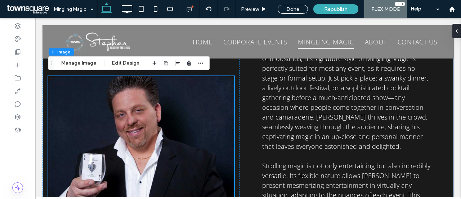
scroll to position [180, 0]
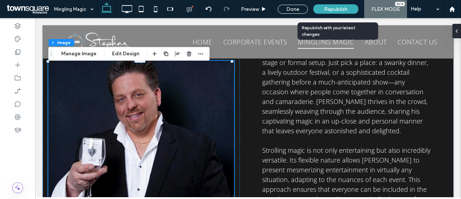
click at [333, 10] on span "Republish" at bounding box center [335, 9] width 23 height 6
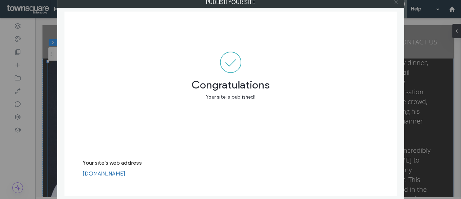
click at [398, 3] on icon at bounding box center [396, 1] width 5 height 5
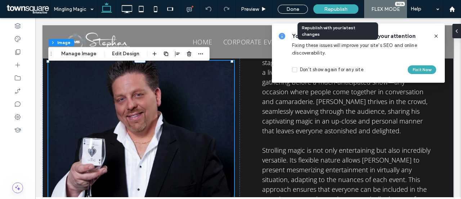
click at [333, 7] on span "Republish" at bounding box center [335, 9] width 23 height 6
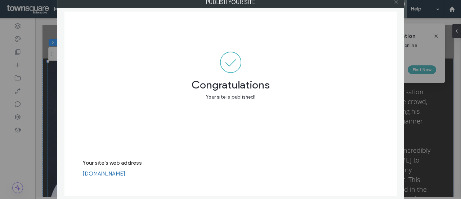
click at [399, 3] on icon at bounding box center [396, 1] width 5 height 5
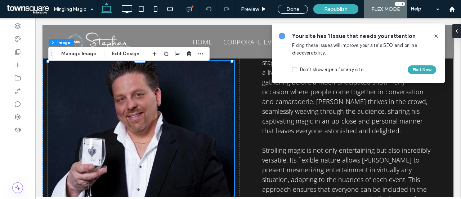
click at [435, 37] on icon at bounding box center [437, 36] width 6 height 6
